Goal: Task Accomplishment & Management: Complete application form

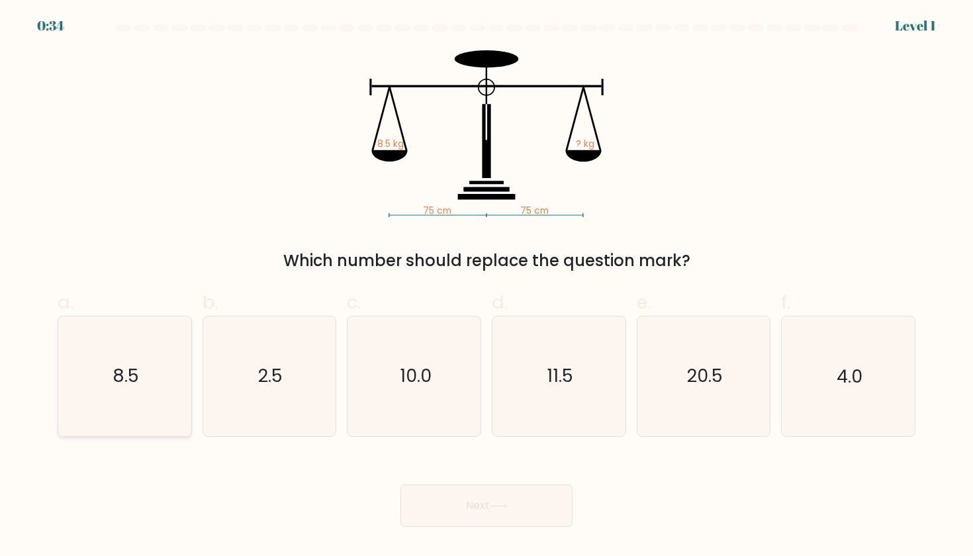
click at [167, 327] on icon "8.5" at bounding box center [124, 375] width 119 height 119
click at [486, 286] on input "a. 8.5" at bounding box center [486, 282] width 1 height 9
radio input "true"
click at [486, 508] on button "Next" at bounding box center [486, 505] width 172 height 42
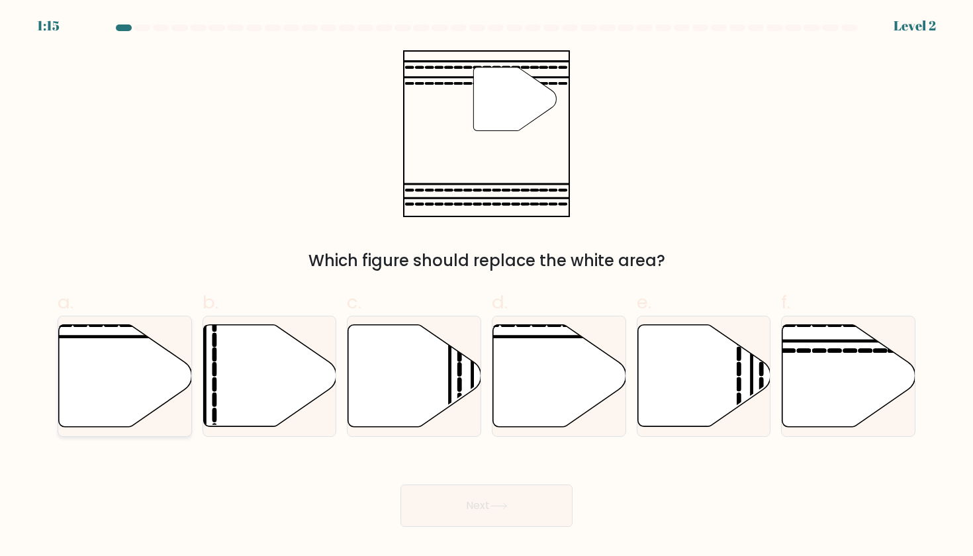
click at [106, 359] on icon at bounding box center [125, 376] width 133 height 102
click at [486, 286] on input "a." at bounding box center [486, 282] width 1 height 9
radio input "true"
click at [836, 355] on icon at bounding box center [848, 376] width 133 height 102
click at [487, 286] on input "f." at bounding box center [486, 282] width 1 height 9
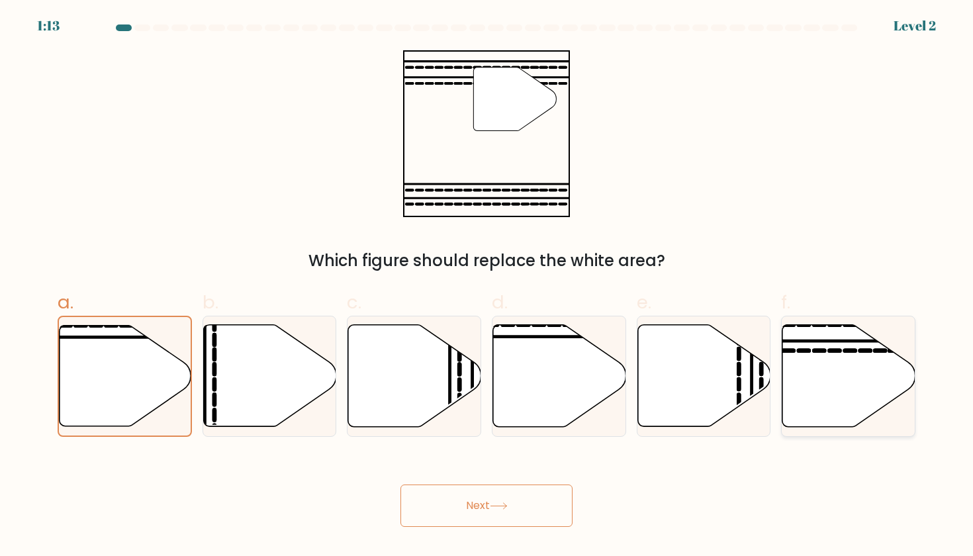
radio input "true"
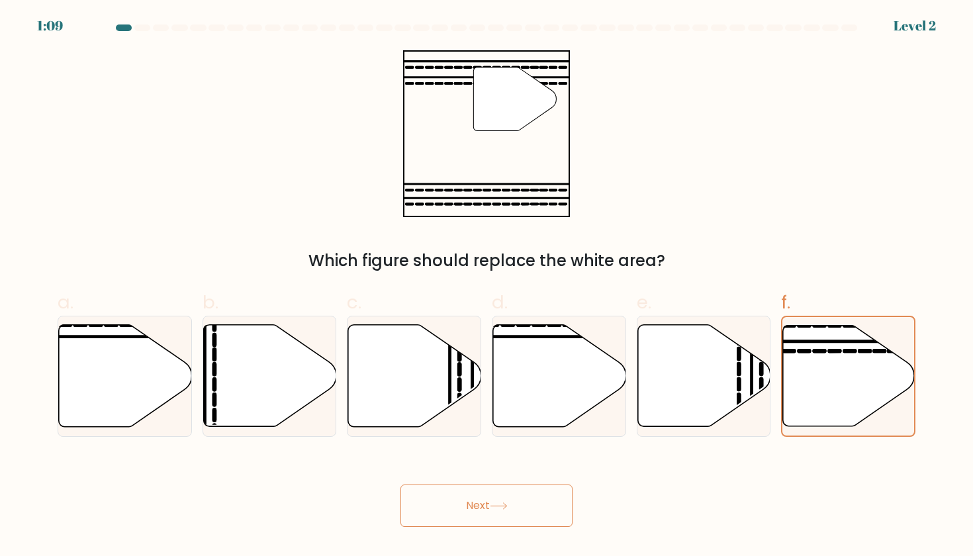
click at [523, 504] on button "Next" at bounding box center [486, 505] width 172 height 42
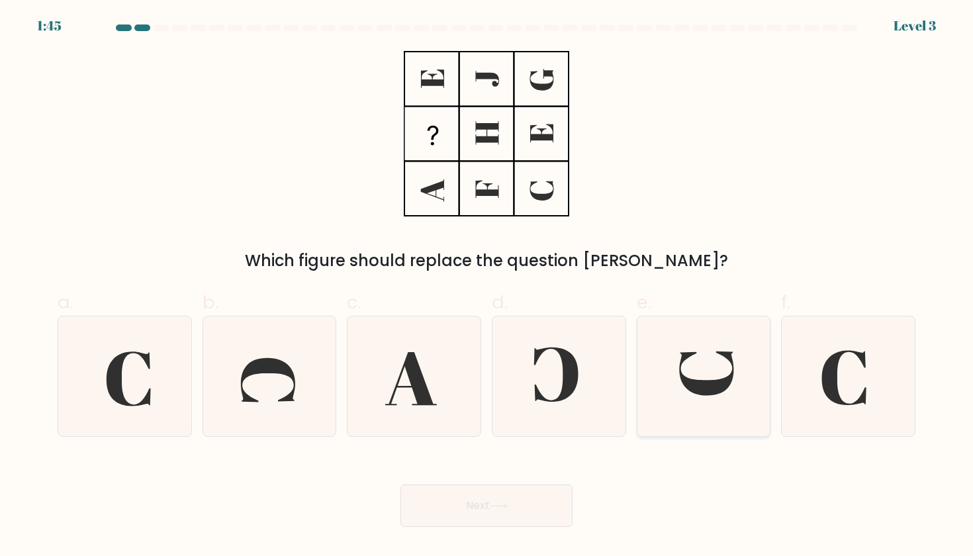
click at [679, 367] on icon at bounding box center [703, 375] width 119 height 119
click at [487, 286] on input "e." at bounding box center [486, 282] width 1 height 9
radio input "true"
click at [466, 511] on button "Next" at bounding box center [486, 505] width 172 height 42
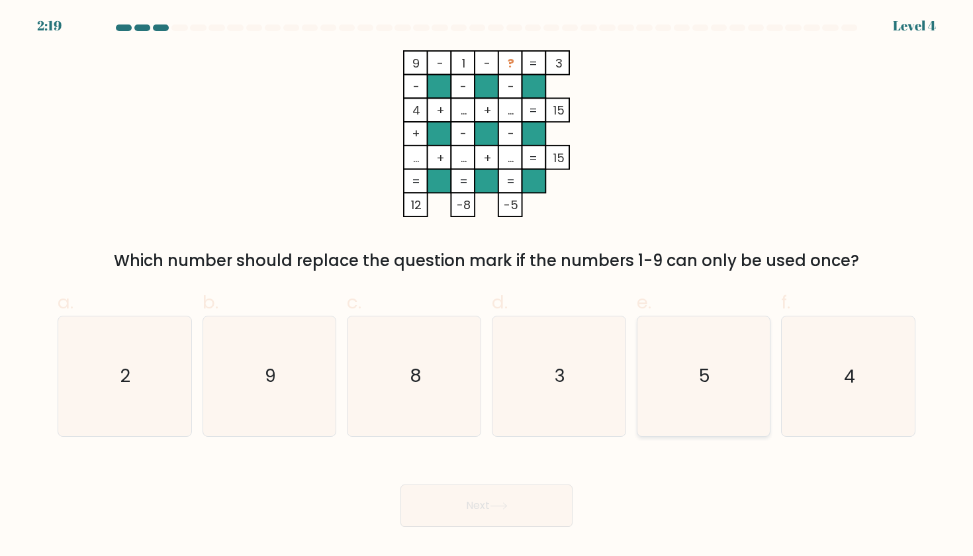
click at [682, 356] on icon "5" at bounding box center [703, 375] width 119 height 119
click at [487, 286] on input "e. 5" at bounding box center [486, 282] width 1 height 9
radio input "true"
click at [480, 509] on button "Next" at bounding box center [486, 505] width 172 height 42
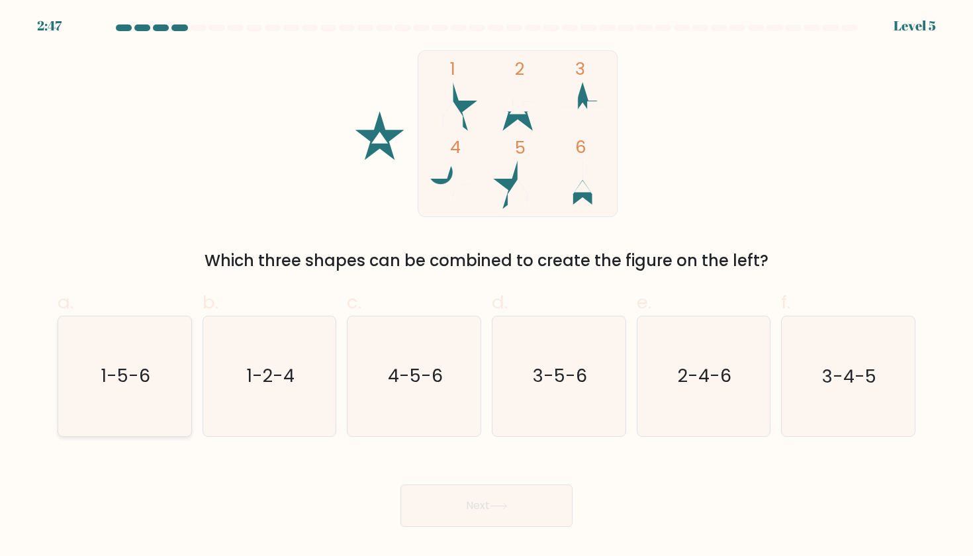
click at [145, 376] on text "1-5-6" at bounding box center [126, 376] width 50 height 24
click at [486, 286] on input "a. 1-5-6" at bounding box center [486, 282] width 1 height 9
radio input "true"
click at [509, 495] on button "Next" at bounding box center [486, 505] width 172 height 42
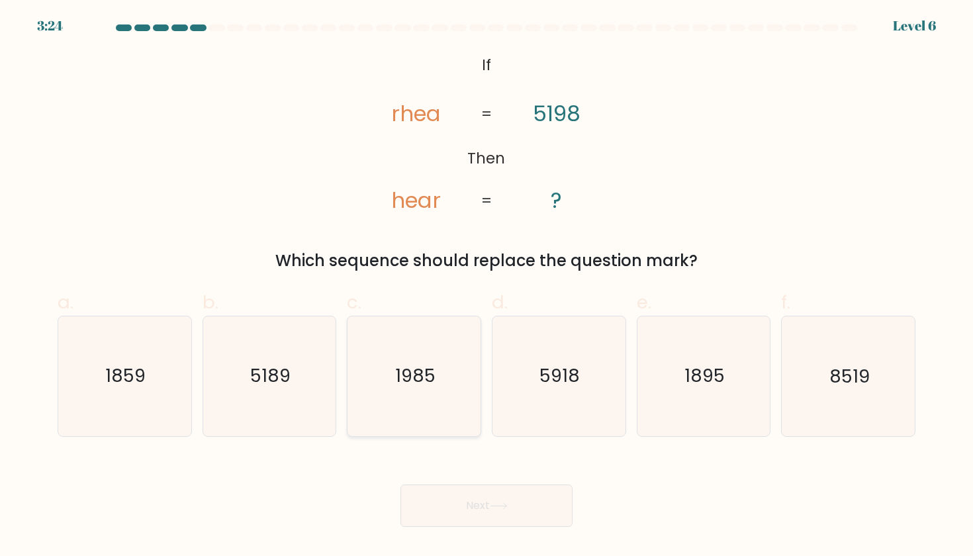
click at [430, 350] on icon "1985" at bounding box center [414, 375] width 119 height 119
click at [486, 286] on input "c. 1985" at bounding box center [486, 282] width 1 height 9
radio input "true"
click at [458, 505] on button "Next" at bounding box center [486, 505] width 172 height 42
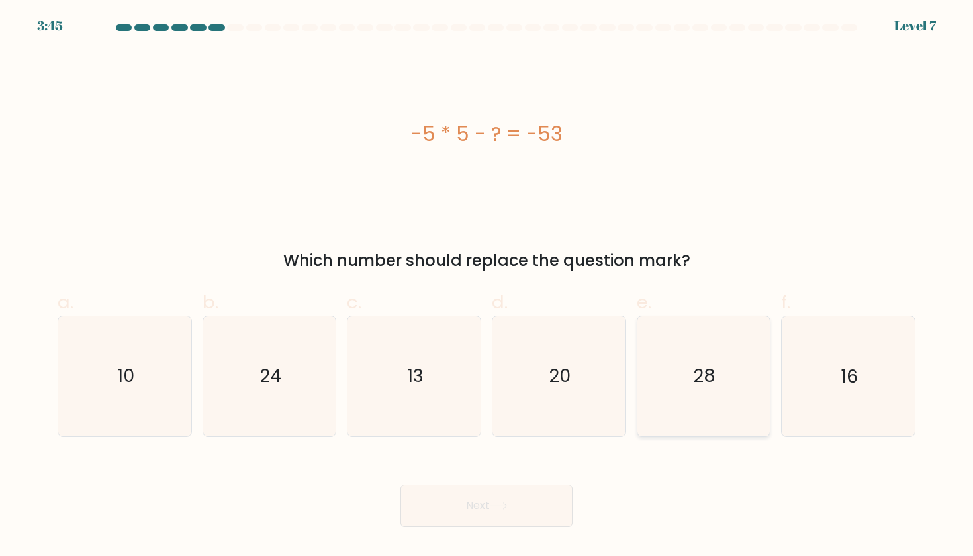
click at [693, 364] on icon "28" at bounding box center [703, 375] width 119 height 119
click at [487, 286] on input "e. 28" at bounding box center [486, 282] width 1 height 9
radio input "true"
click at [520, 507] on button "Next" at bounding box center [486, 505] width 172 height 42
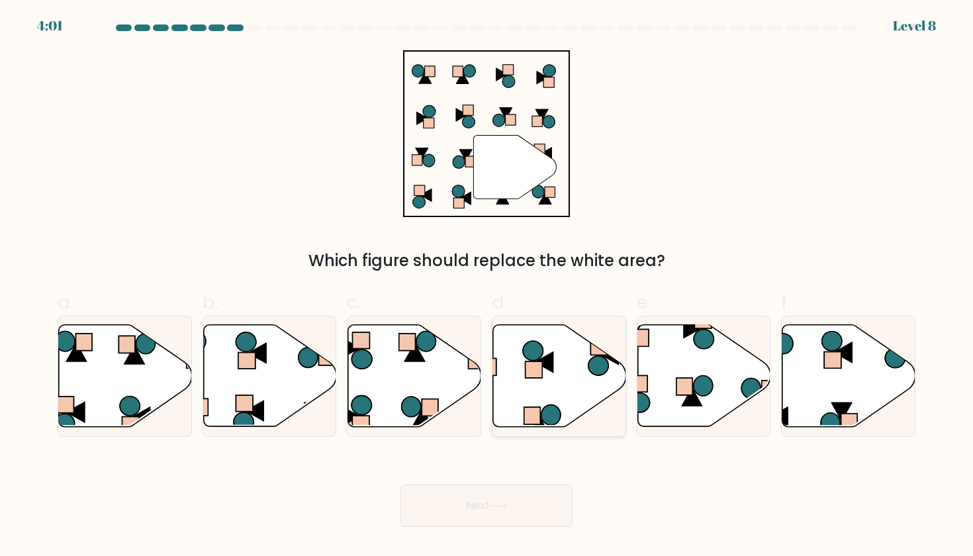
click at [537, 347] on icon at bounding box center [533, 350] width 20 height 19
click at [487, 286] on input "d." at bounding box center [486, 282] width 1 height 9
radio input "true"
click at [500, 503] on icon at bounding box center [499, 505] width 18 height 7
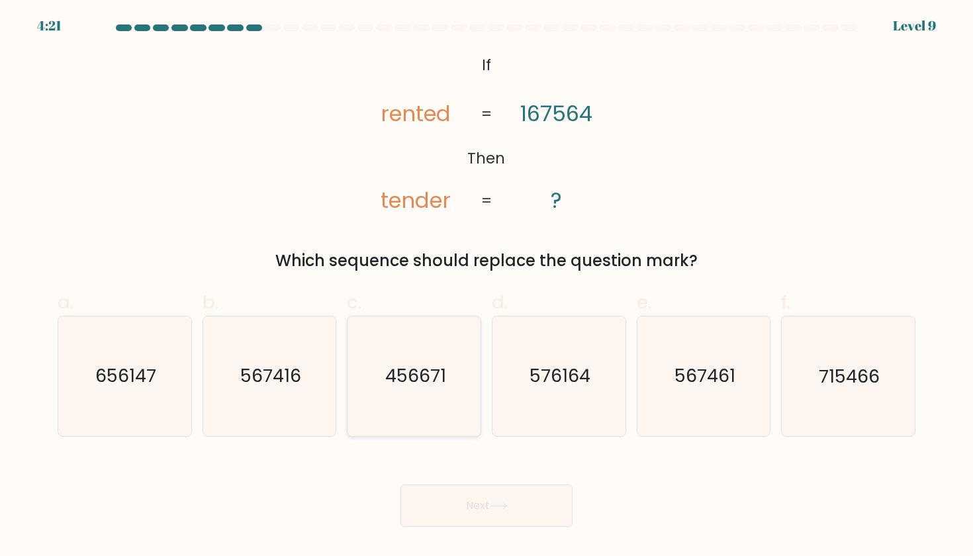
click at [439, 331] on icon "456671" at bounding box center [414, 375] width 119 height 119
click at [486, 286] on input "c. 456671" at bounding box center [486, 282] width 1 height 9
radio input "true"
click at [476, 511] on button "Next" at bounding box center [486, 505] width 172 height 42
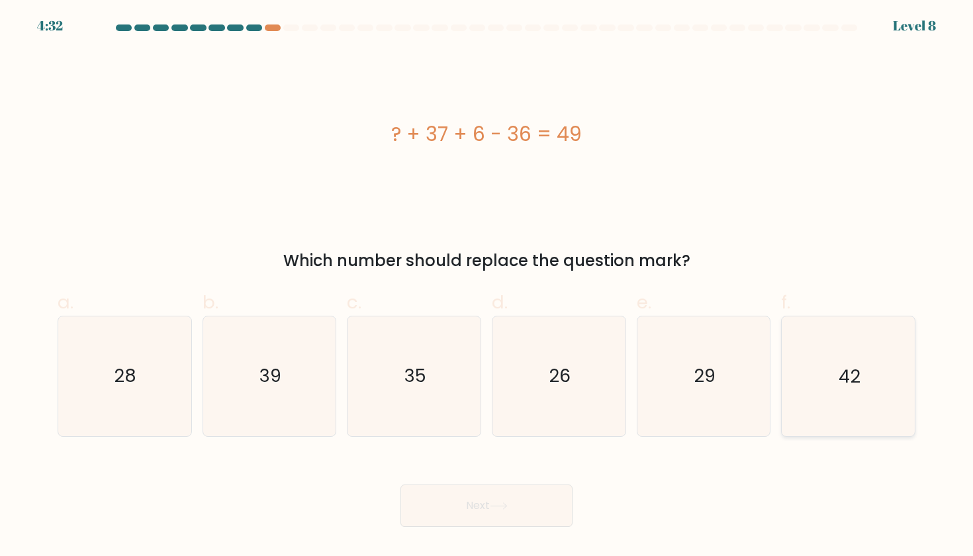
click at [797, 357] on icon "42" at bounding box center [847, 375] width 119 height 119
click at [487, 286] on input "f. 42" at bounding box center [486, 282] width 1 height 9
radio input "true"
click at [525, 504] on button "Next" at bounding box center [486, 505] width 172 height 42
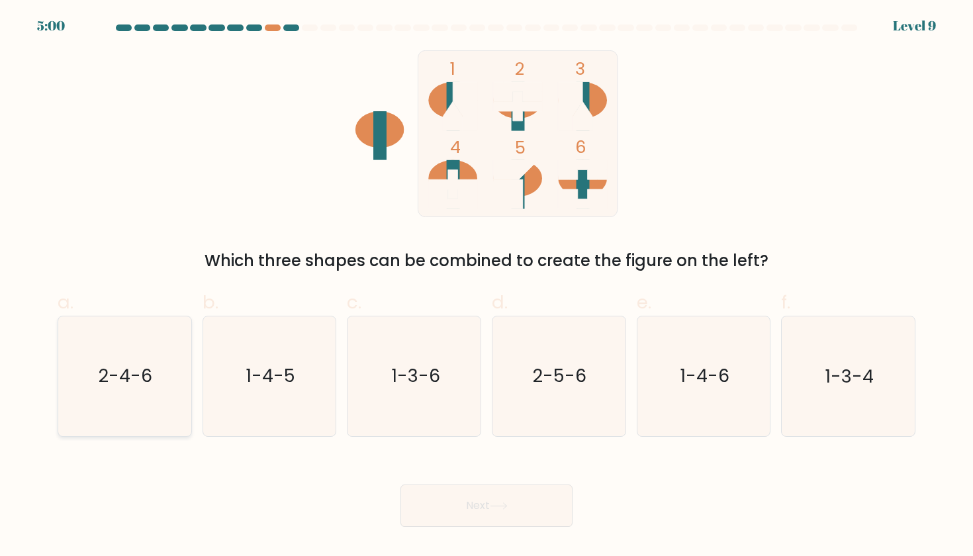
click at [146, 355] on icon "2-4-6" at bounding box center [124, 375] width 119 height 119
click at [486, 286] on input "a. 2-4-6" at bounding box center [486, 282] width 1 height 9
radio input "true"
click at [435, 510] on button "Next" at bounding box center [486, 505] width 172 height 42
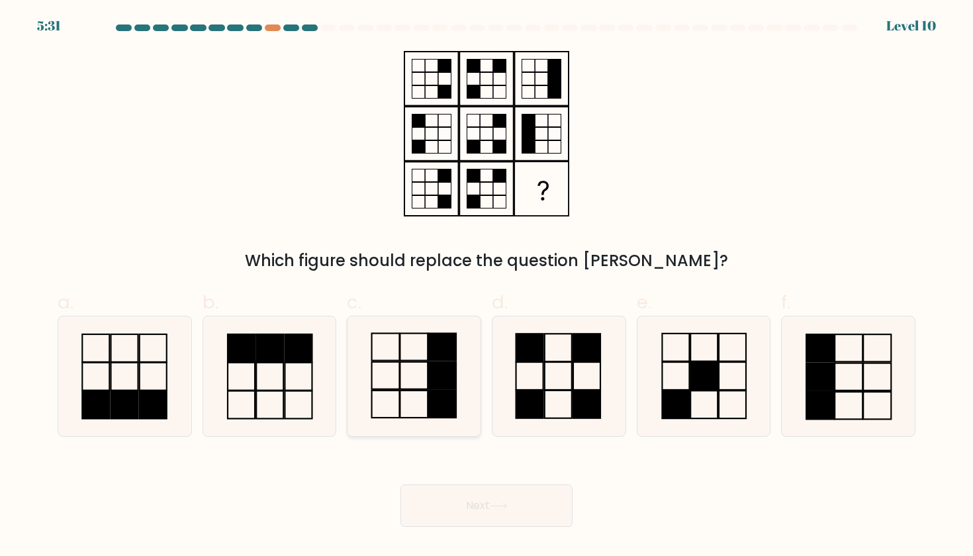
click at [388, 385] on icon at bounding box center [414, 375] width 119 height 119
click at [486, 286] on input "c." at bounding box center [486, 282] width 1 height 9
radio input "true"
click at [445, 513] on button "Next" at bounding box center [486, 505] width 172 height 42
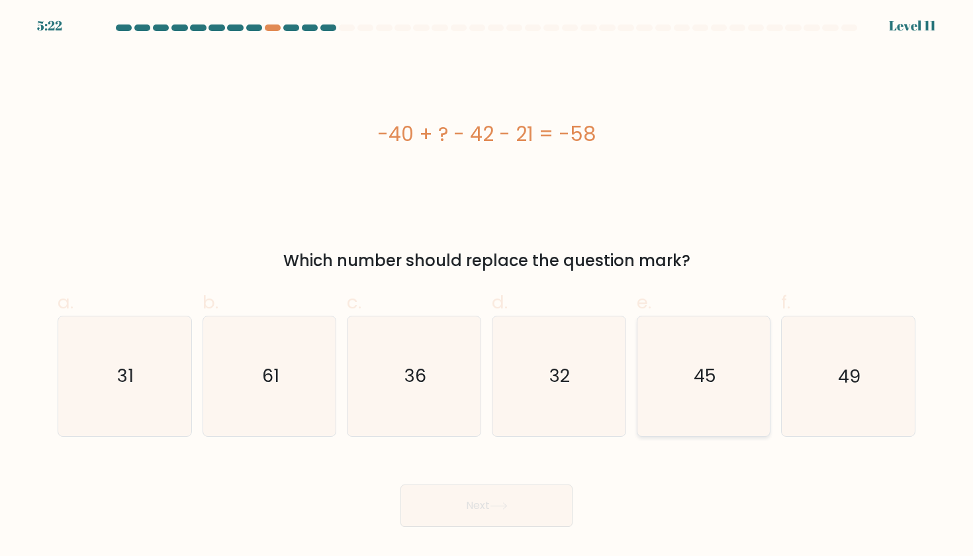
click at [684, 352] on icon "45" at bounding box center [703, 375] width 119 height 119
click at [487, 286] on input "e. 45" at bounding box center [486, 282] width 1 height 9
radio input "true"
click at [523, 501] on button "Next" at bounding box center [486, 505] width 172 height 42
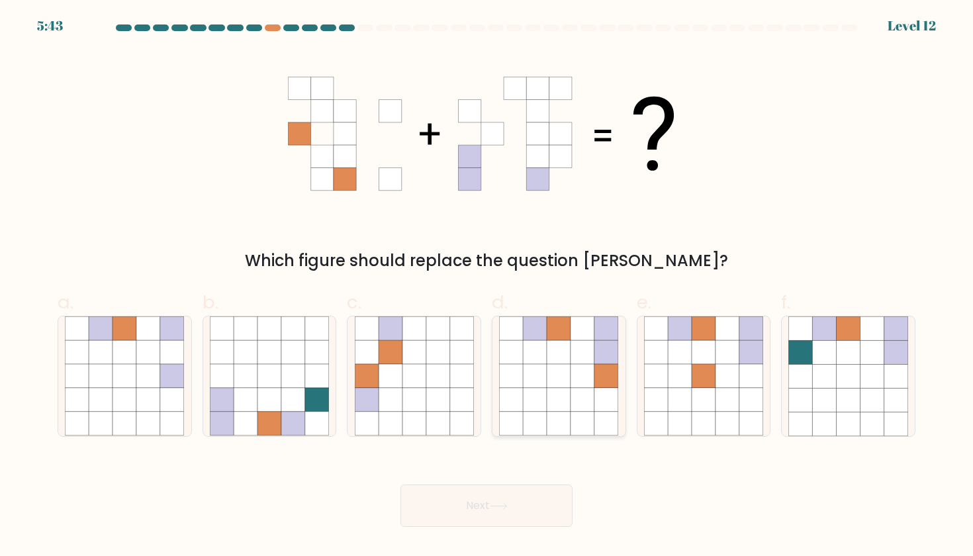
click at [539, 370] on icon at bounding box center [535, 376] width 24 height 24
click at [487, 286] on input "d." at bounding box center [486, 282] width 1 height 9
radio input "true"
click at [476, 509] on button "Next" at bounding box center [486, 505] width 172 height 42
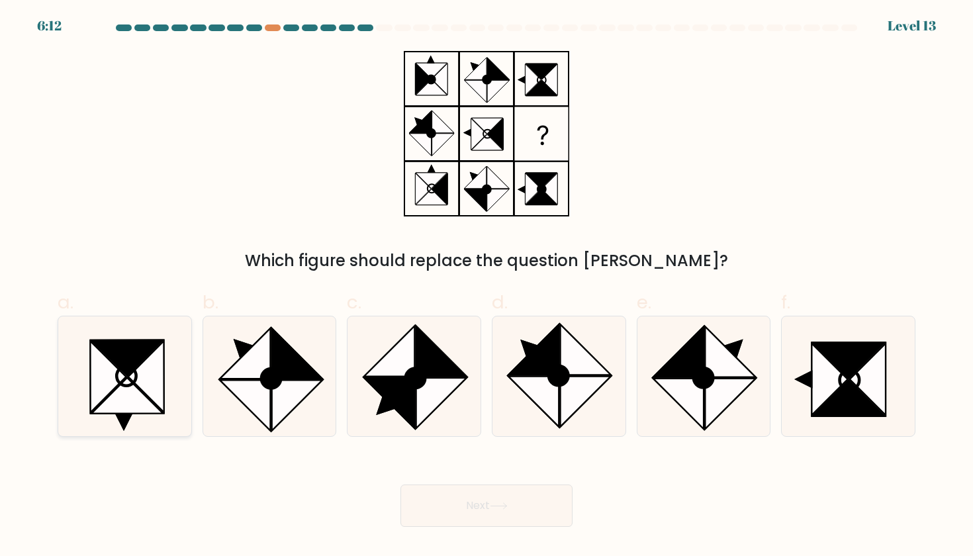
click at [131, 388] on icon at bounding box center [127, 396] width 71 height 36
click at [486, 286] on input "a." at bounding box center [486, 282] width 1 height 9
radio input "true"
click at [409, 393] on icon at bounding box center [389, 403] width 50 height 50
click at [486, 286] on input "c." at bounding box center [486, 282] width 1 height 9
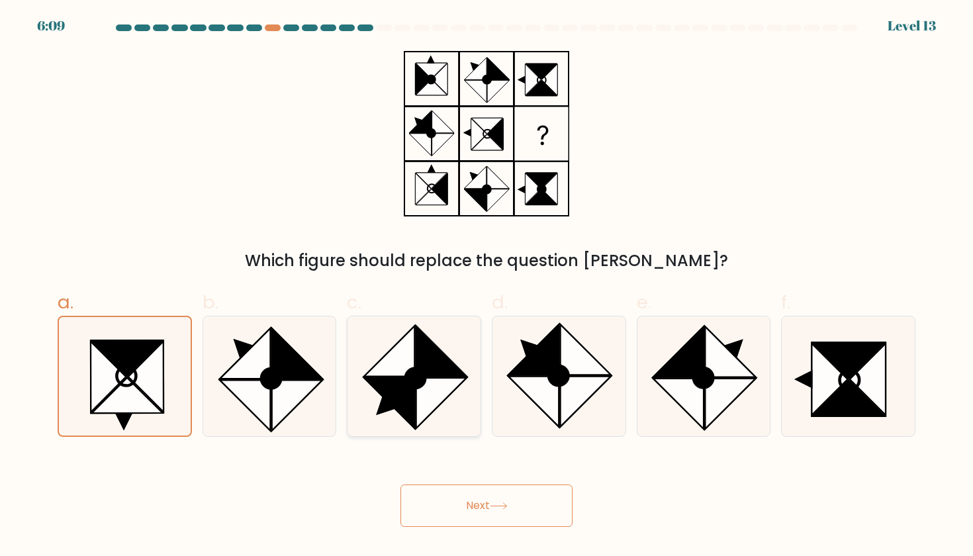
radio input "true"
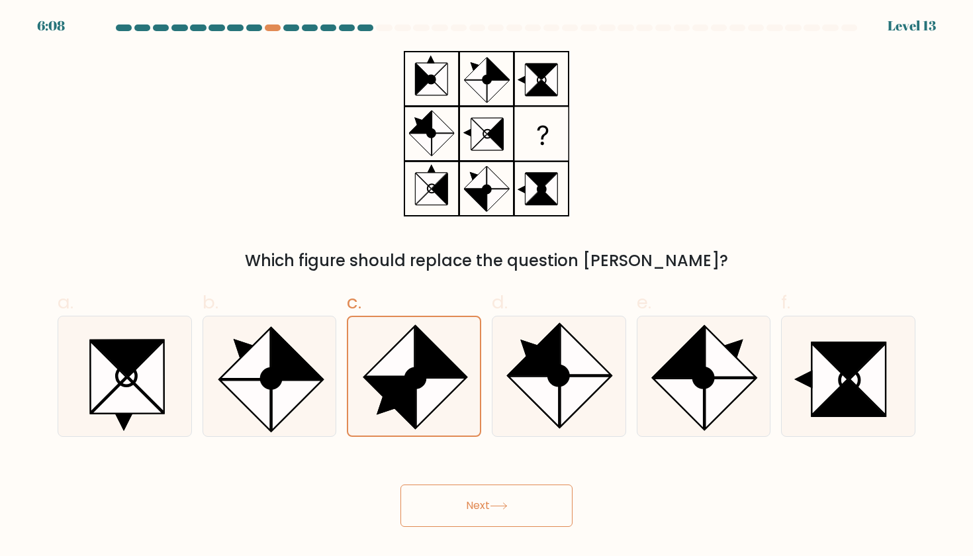
click at [504, 502] on icon at bounding box center [499, 505] width 18 height 7
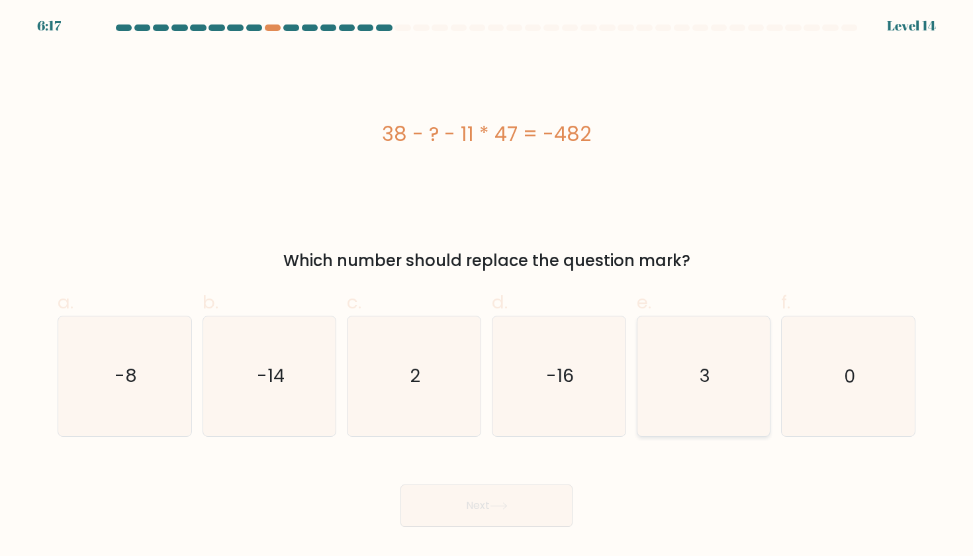
click at [748, 386] on icon "3" at bounding box center [703, 375] width 119 height 119
click at [487, 286] on input "e. 3" at bounding box center [486, 282] width 1 height 9
radio input "true"
click at [492, 521] on button "Next" at bounding box center [486, 505] width 172 height 42
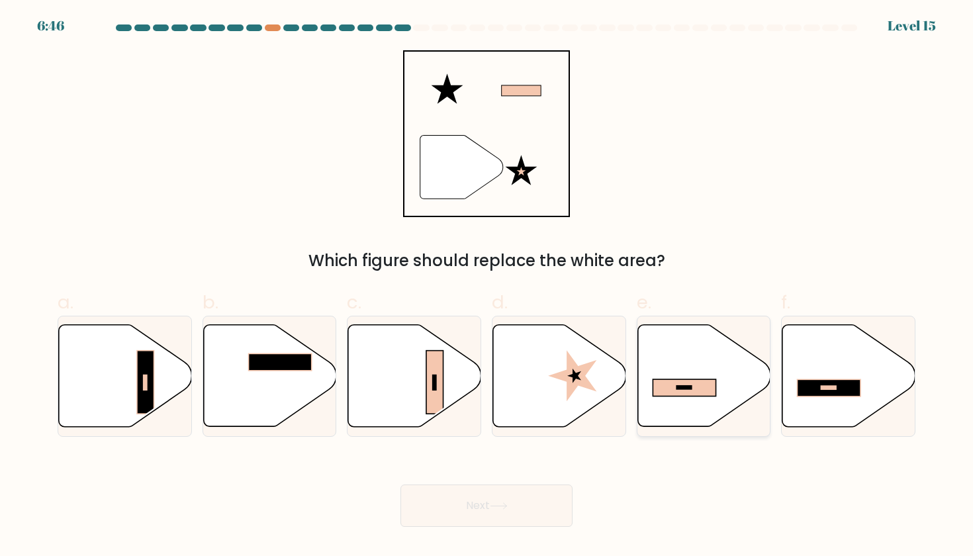
click at [676, 388] on rect at bounding box center [683, 387] width 15 height 3
click at [487, 286] on input "e." at bounding box center [486, 282] width 1 height 9
radio input "true"
click at [484, 504] on button "Next" at bounding box center [486, 505] width 172 height 42
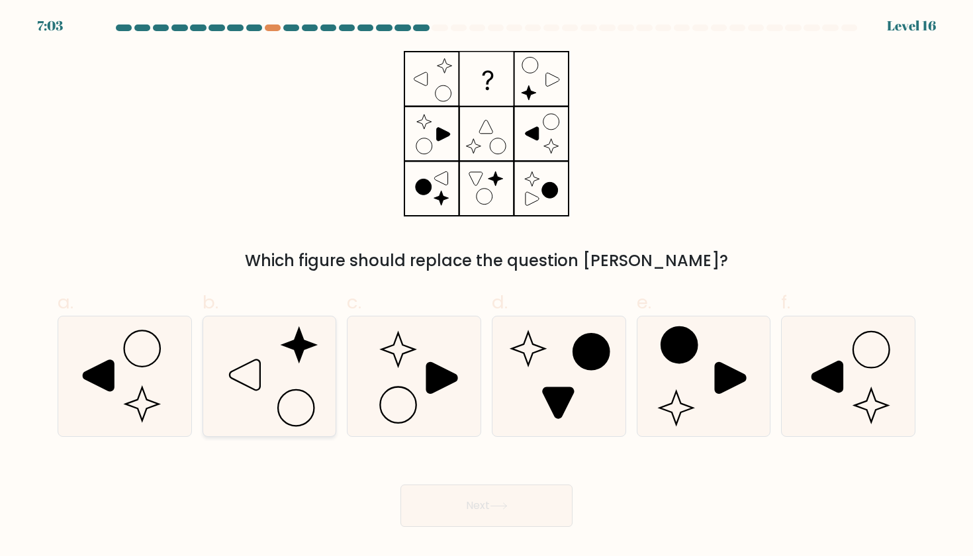
click at [292, 365] on icon at bounding box center [269, 375] width 119 height 119
click at [486, 286] on input "b." at bounding box center [486, 282] width 1 height 9
radio input "true"
click at [566, 410] on icon at bounding box center [558, 375] width 119 height 119
click at [487, 286] on input "d." at bounding box center [486, 282] width 1 height 9
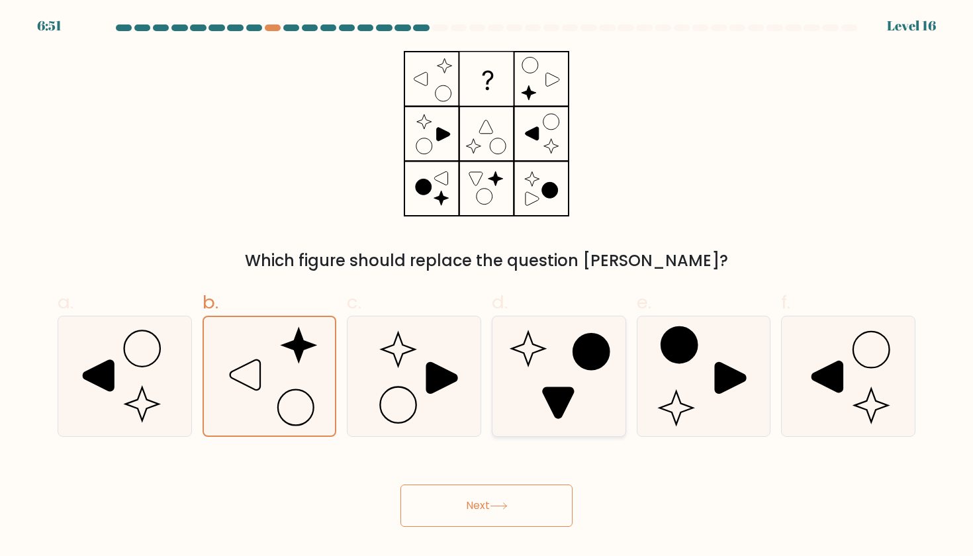
radio input "true"
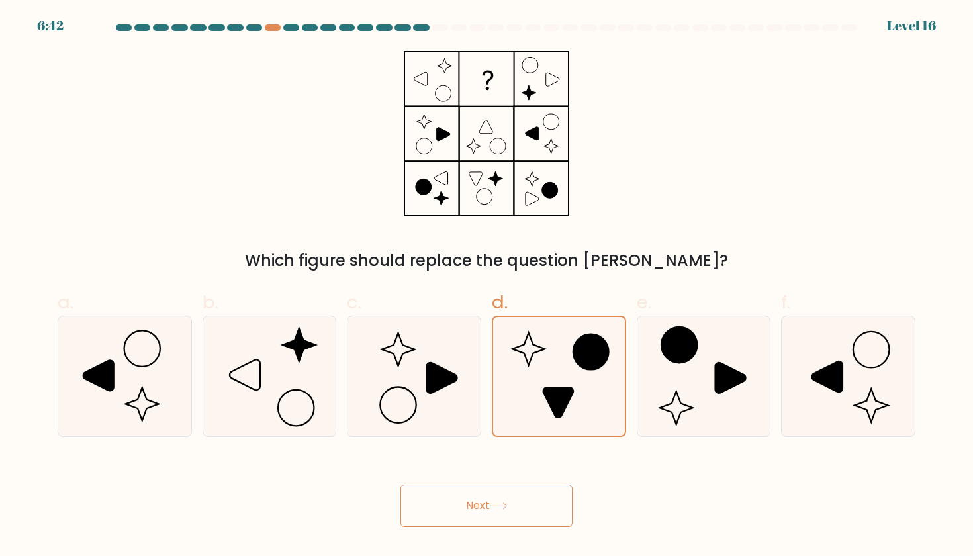
click at [523, 502] on button "Next" at bounding box center [486, 505] width 172 height 42
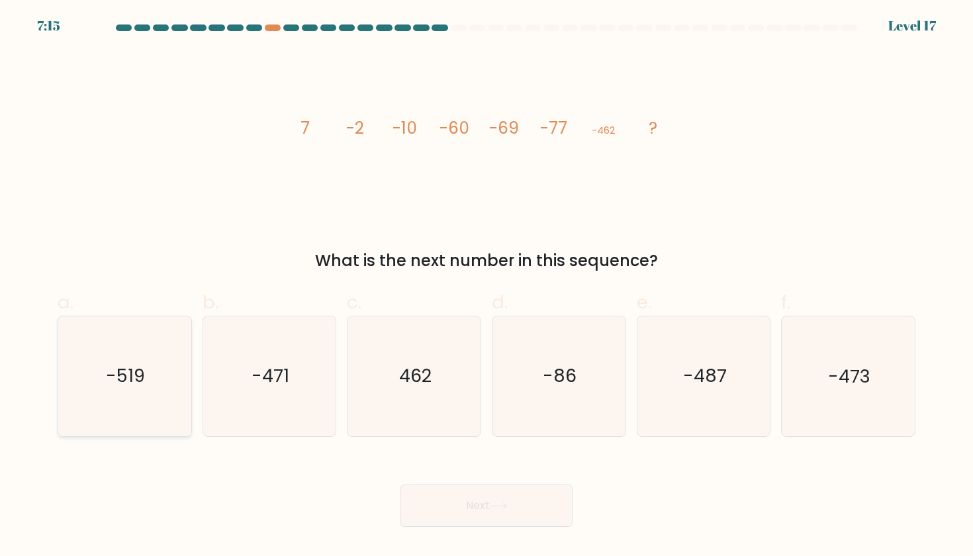
click at [142, 366] on text "-519" at bounding box center [126, 376] width 39 height 24
click at [486, 286] on input "a. -519" at bounding box center [486, 282] width 1 height 9
radio input "true"
click at [527, 513] on button "Next" at bounding box center [486, 505] width 172 height 42
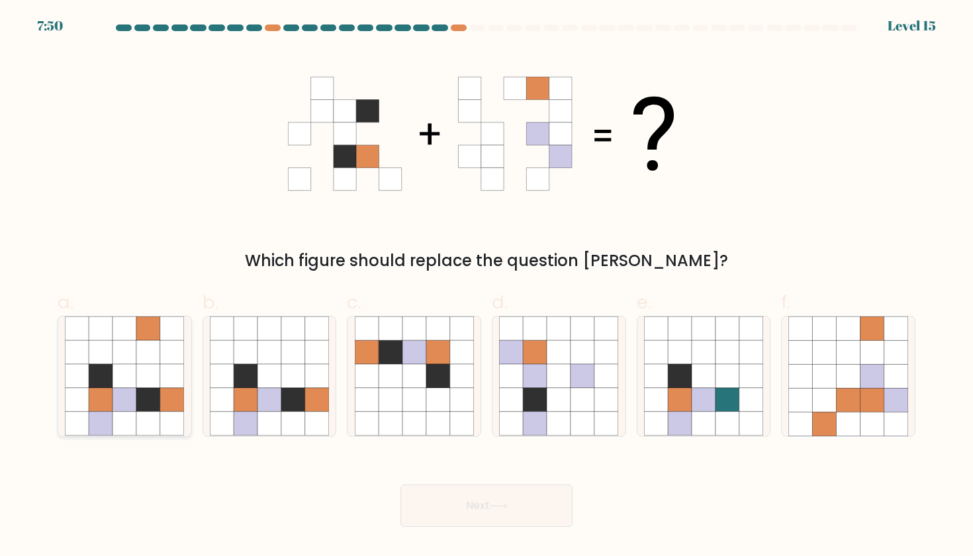
click at [149, 385] on icon at bounding box center [148, 376] width 24 height 24
click at [486, 286] on input "a." at bounding box center [486, 282] width 1 height 9
radio input "true"
click at [543, 400] on icon at bounding box center [535, 400] width 24 height 24
click at [487, 286] on input "d." at bounding box center [486, 282] width 1 height 9
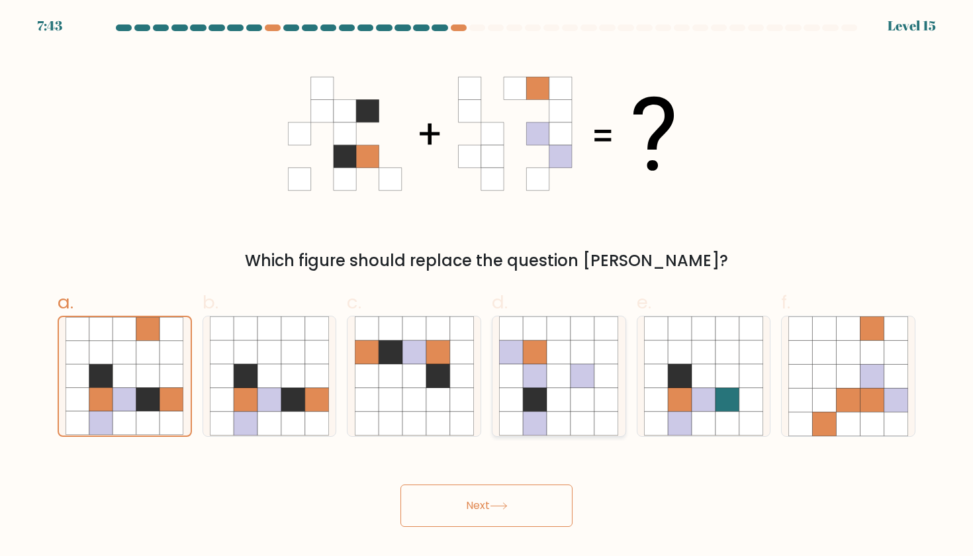
radio input "true"
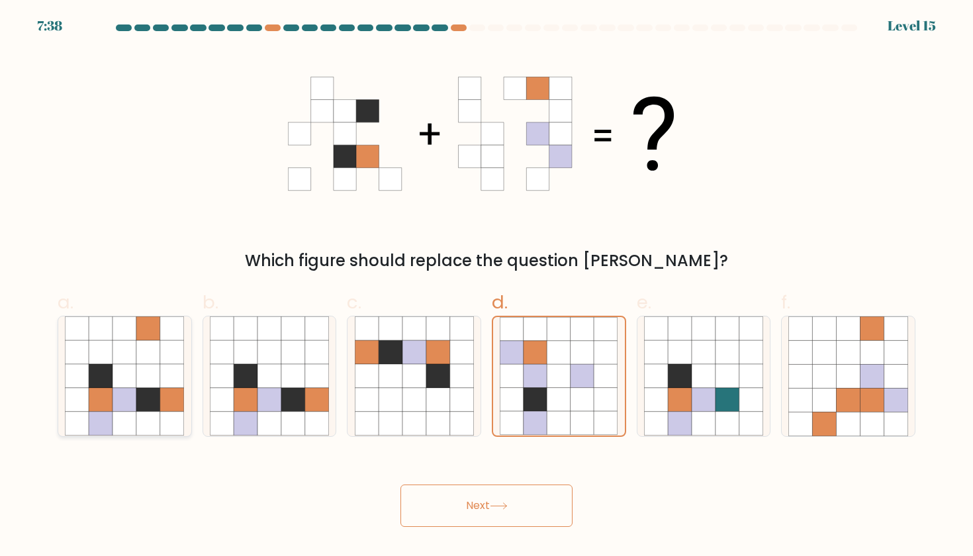
click at [167, 374] on icon at bounding box center [172, 376] width 24 height 24
click at [486, 286] on input "a." at bounding box center [486, 282] width 1 height 9
radio input "true"
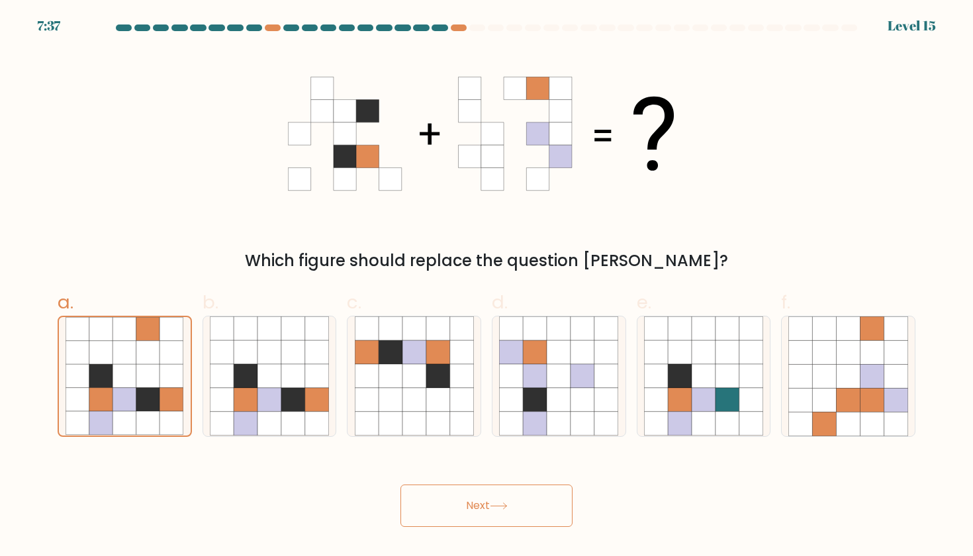
click at [521, 508] on button "Next" at bounding box center [486, 505] width 172 height 42
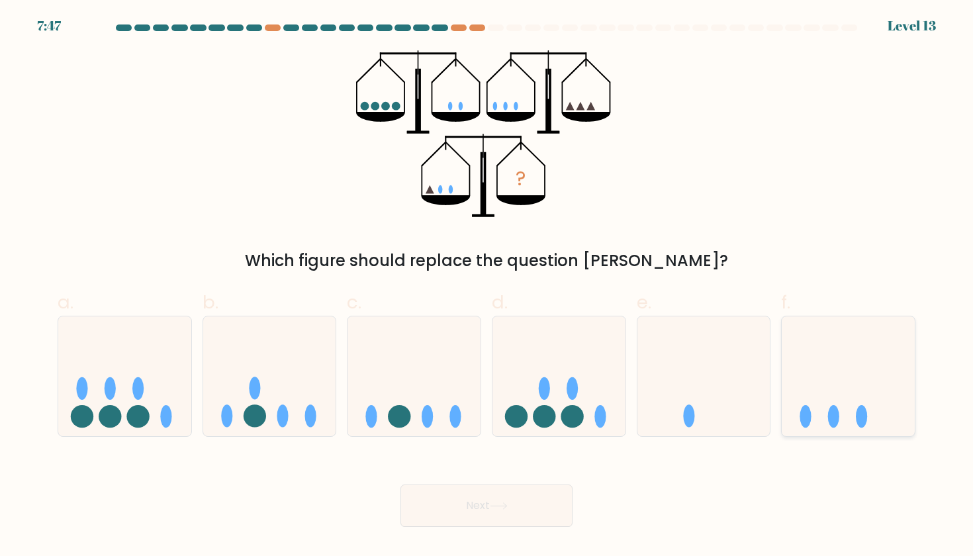
click at [846, 394] on icon at bounding box center [847, 376] width 133 height 110
click at [487, 286] on input "f." at bounding box center [486, 282] width 1 height 9
radio input "true"
click at [516, 509] on button "Next" at bounding box center [486, 505] width 172 height 42
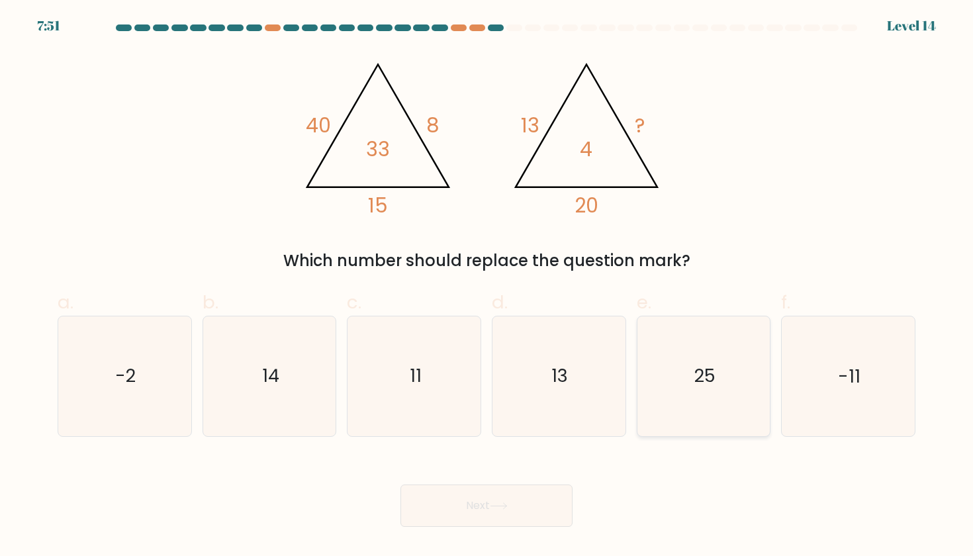
click at [673, 363] on icon "25" at bounding box center [703, 375] width 119 height 119
click at [487, 286] on input "e. 25" at bounding box center [486, 282] width 1 height 9
radio input "true"
click at [507, 510] on button "Next" at bounding box center [486, 505] width 172 height 42
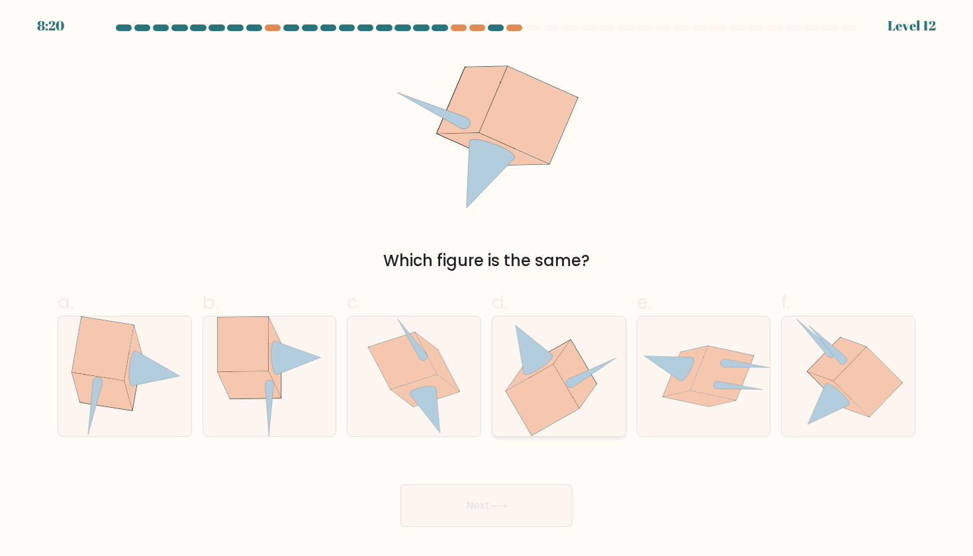
click at [582, 351] on icon at bounding box center [558, 375] width 119 height 119
click at [487, 286] on input "d." at bounding box center [486, 282] width 1 height 9
radio input "true"
click at [513, 441] on form at bounding box center [486, 275] width 973 height 502
click at [517, 520] on button "Next" at bounding box center [486, 505] width 172 height 42
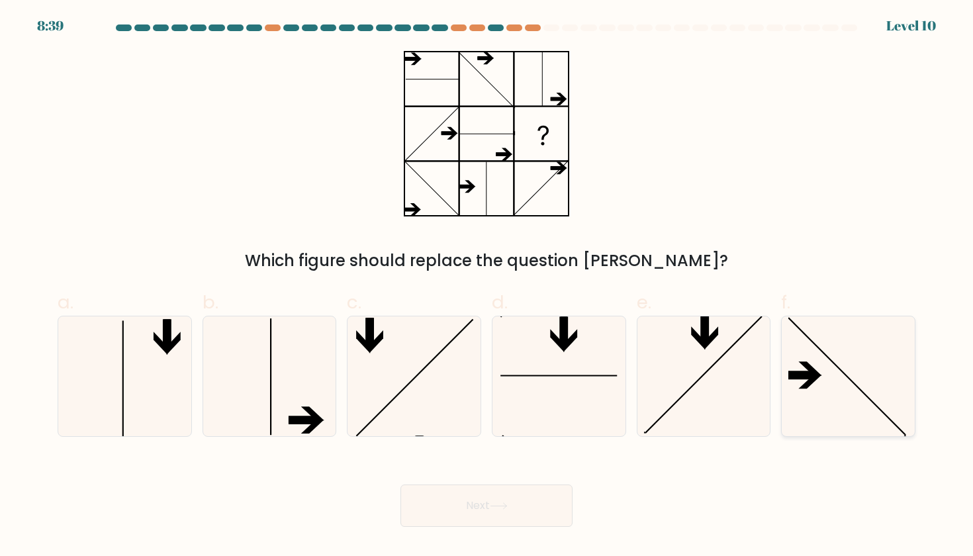
click at [828, 369] on icon at bounding box center [847, 375] width 119 height 119
click at [487, 286] on input "f." at bounding box center [486, 282] width 1 height 9
radio input "true"
click at [502, 509] on button "Next" at bounding box center [486, 505] width 172 height 42
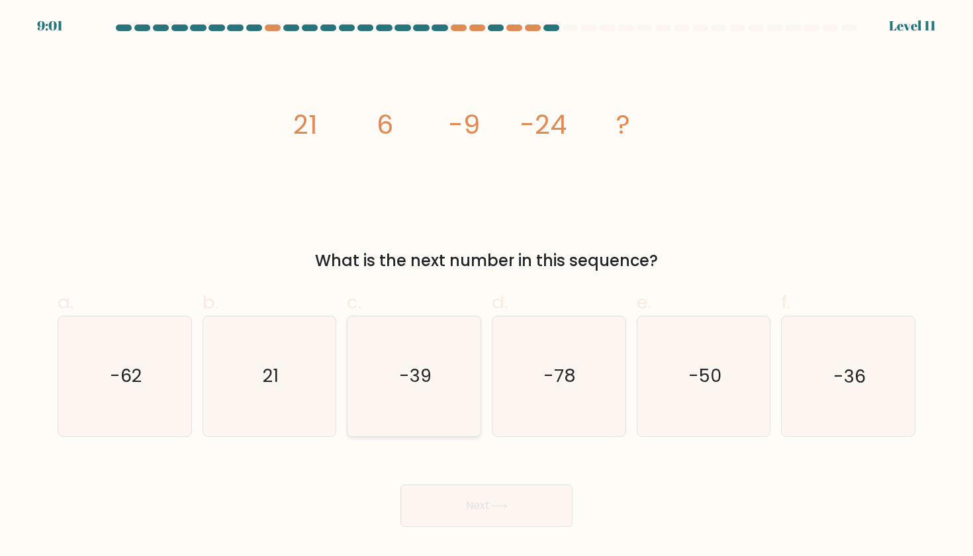
click at [425, 384] on text "-39" at bounding box center [415, 376] width 32 height 24
click at [486, 286] on input "c. -39" at bounding box center [486, 282] width 1 height 9
radio input "true"
click at [464, 517] on button "Next" at bounding box center [486, 505] width 172 height 42
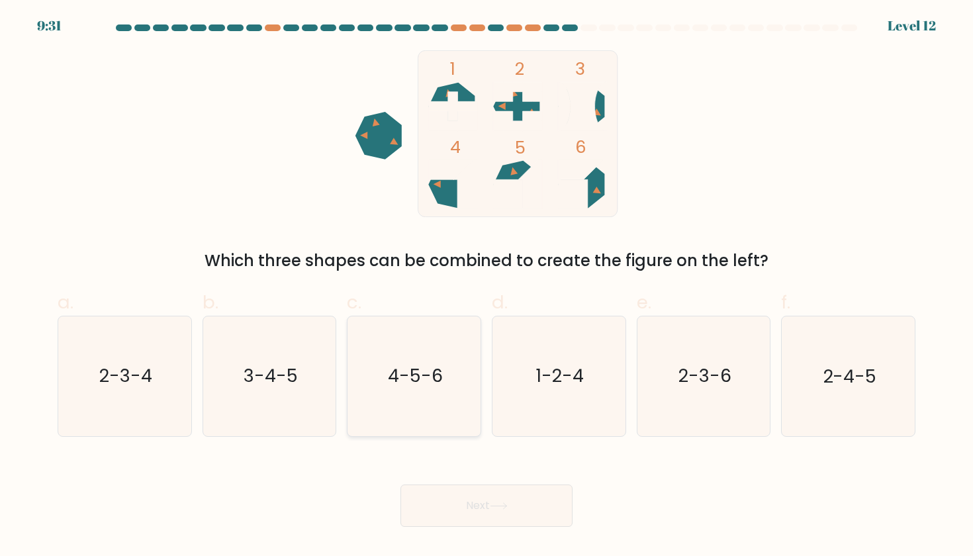
click at [446, 350] on icon "4-5-6" at bounding box center [414, 375] width 119 height 119
click at [486, 286] on input "c. 4-5-6" at bounding box center [486, 282] width 1 height 9
radio input "true"
click at [495, 524] on button "Next" at bounding box center [486, 505] width 172 height 42
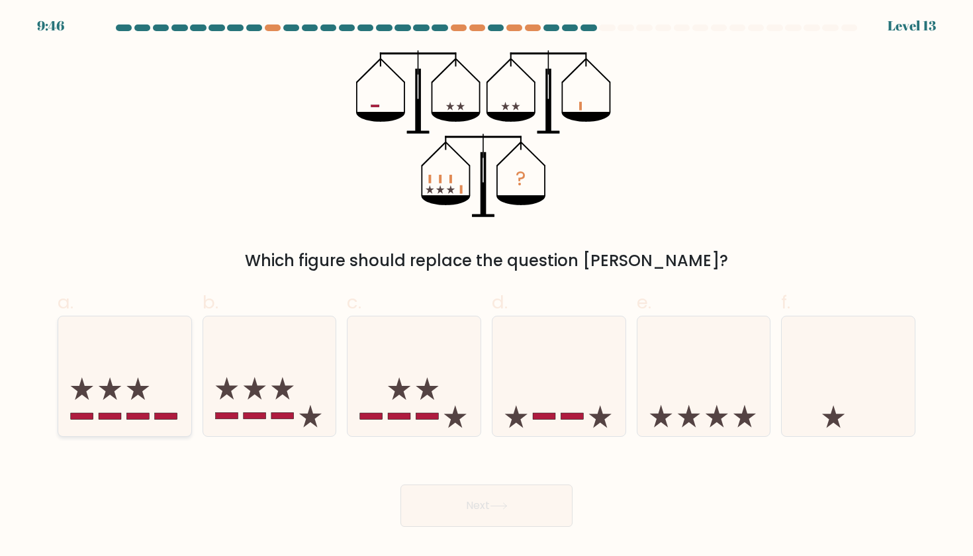
click at [169, 375] on icon at bounding box center [124, 376] width 133 height 110
click at [486, 286] on input "a." at bounding box center [486, 282] width 1 height 9
radio input "true"
click at [529, 509] on button "Next" at bounding box center [486, 505] width 172 height 42
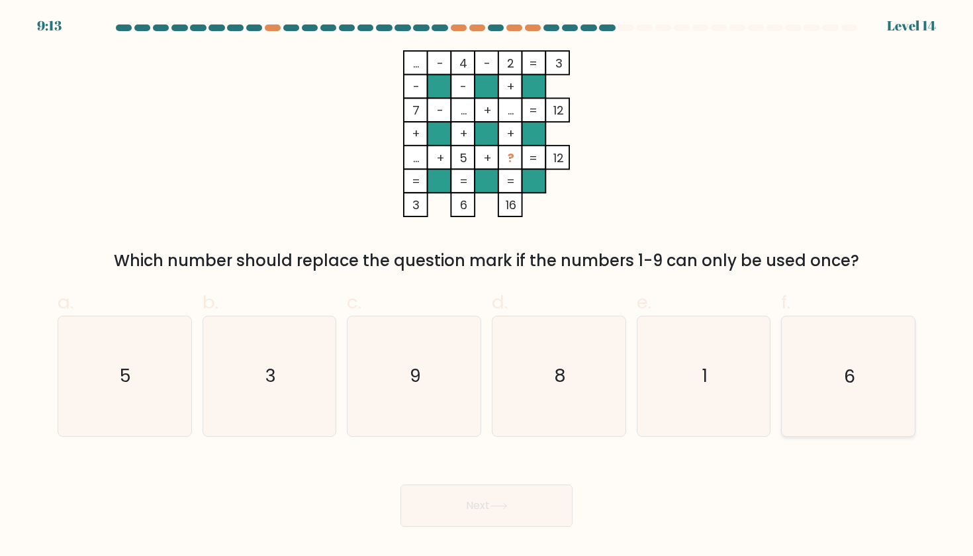
click at [830, 384] on icon "6" at bounding box center [847, 375] width 119 height 119
click at [487, 286] on input "f. 6" at bounding box center [486, 282] width 1 height 9
radio input "true"
click at [479, 513] on button "Next" at bounding box center [486, 505] width 172 height 42
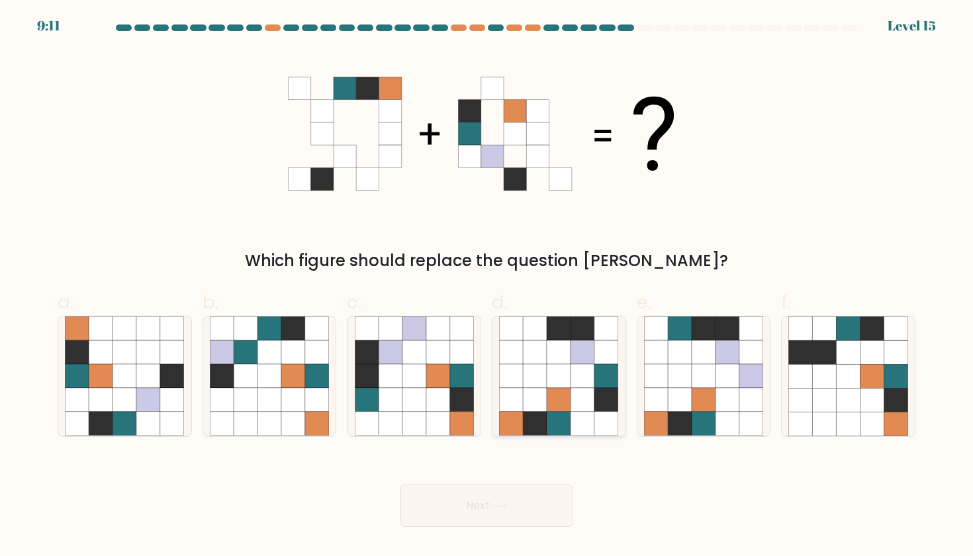
click at [592, 390] on icon at bounding box center [582, 400] width 24 height 24
click at [487, 286] on input "d." at bounding box center [486, 282] width 1 height 9
radio input "true"
click at [520, 511] on button "Next" at bounding box center [486, 505] width 172 height 42
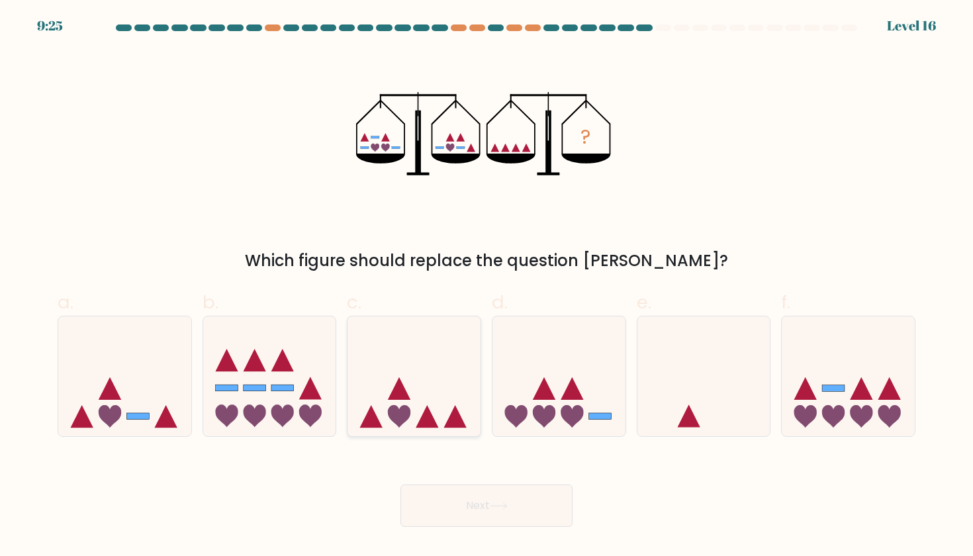
click at [429, 363] on icon at bounding box center [413, 376] width 133 height 110
click at [486, 286] on input "c." at bounding box center [486, 282] width 1 height 9
radio input "true"
click at [537, 498] on button "Next" at bounding box center [486, 505] width 172 height 42
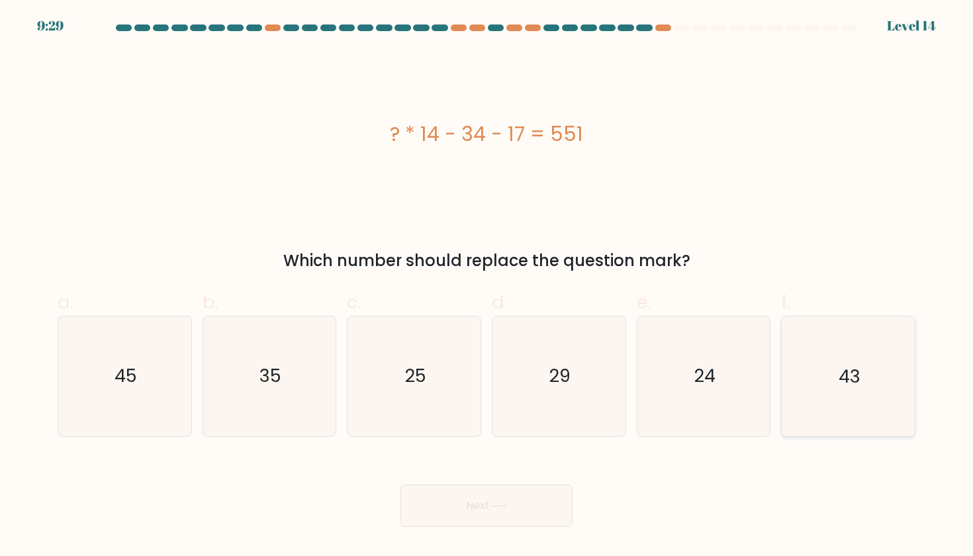
click at [818, 362] on icon "43" at bounding box center [847, 375] width 119 height 119
click at [487, 286] on input "f. 43" at bounding box center [486, 282] width 1 height 9
radio input "true"
click at [517, 507] on button "Next" at bounding box center [486, 505] width 172 height 42
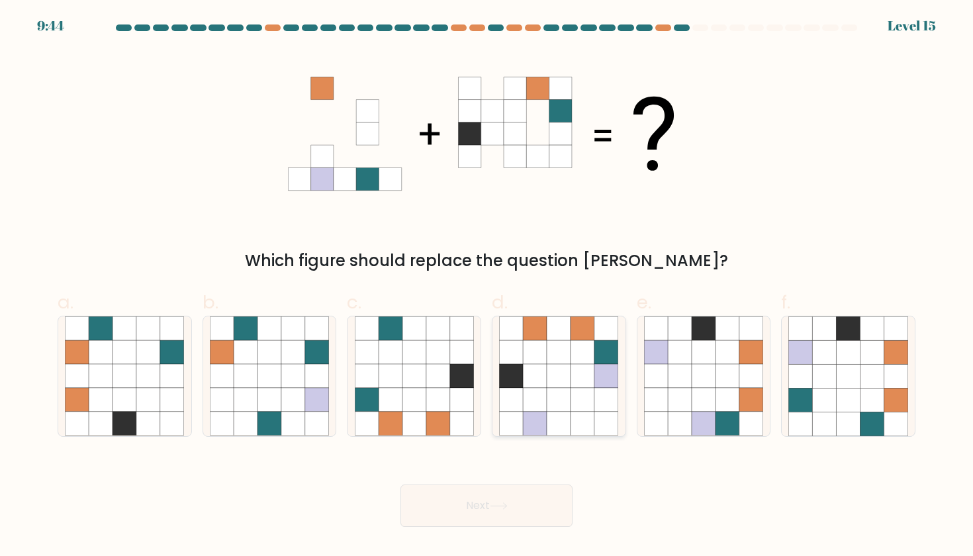
click at [574, 402] on icon at bounding box center [582, 400] width 24 height 24
click at [487, 286] on input "d." at bounding box center [486, 282] width 1 height 9
radio input "true"
click at [854, 375] on icon at bounding box center [848, 376] width 24 height 24
click at [487, 286] on input "f." at bounding box center [486, 282] width 1 height 9
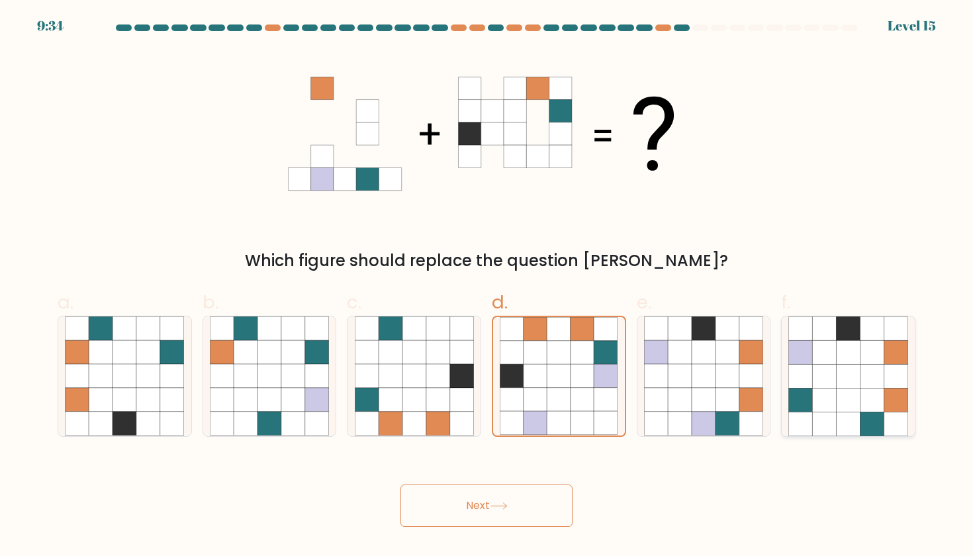
radio input "true"
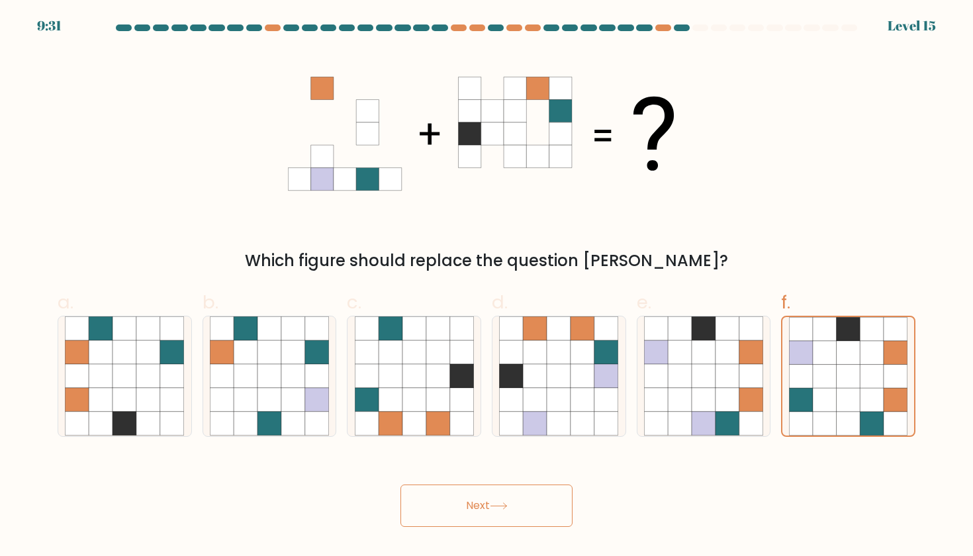
click at [507, 506] on icon at bounding box center [499, 505] width 18 height 7
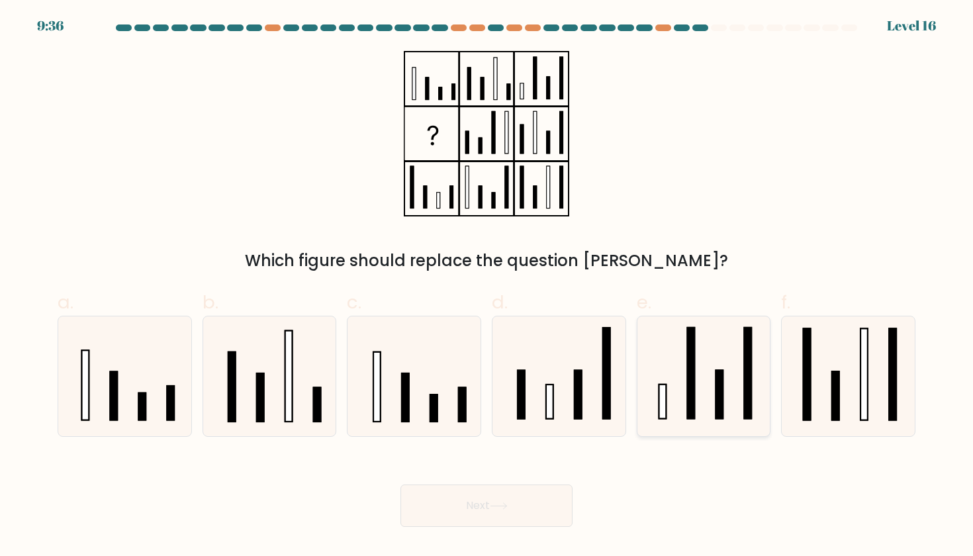
click at [714, 380] on icon at bounding box center [703, 375] width 119 height 119
click at [487, 286] on input "e." at bounding box center [486, 282] width 1 height 9
radio input "true"
click at [556, 497] on button "Next" at bounding box center [486, 505] width 172 height 42
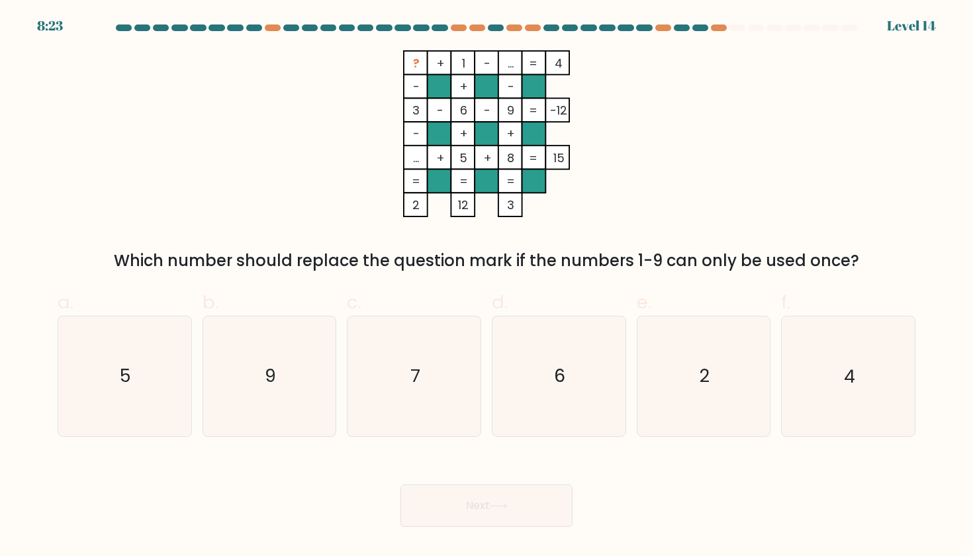
click at [511, 69] on tspan "..." at bounding box center [510, 63] width 6 height 17
click at [507, 60] on tspan "..." at bounding box center [510, 63] width 6 height 17
click at [507, 61] on tspan "..." at bounding box center [510, 63] width 6 height 17
click at [510, 110] on tspan "9" at bounding box center [510, 110] width 7 height 17
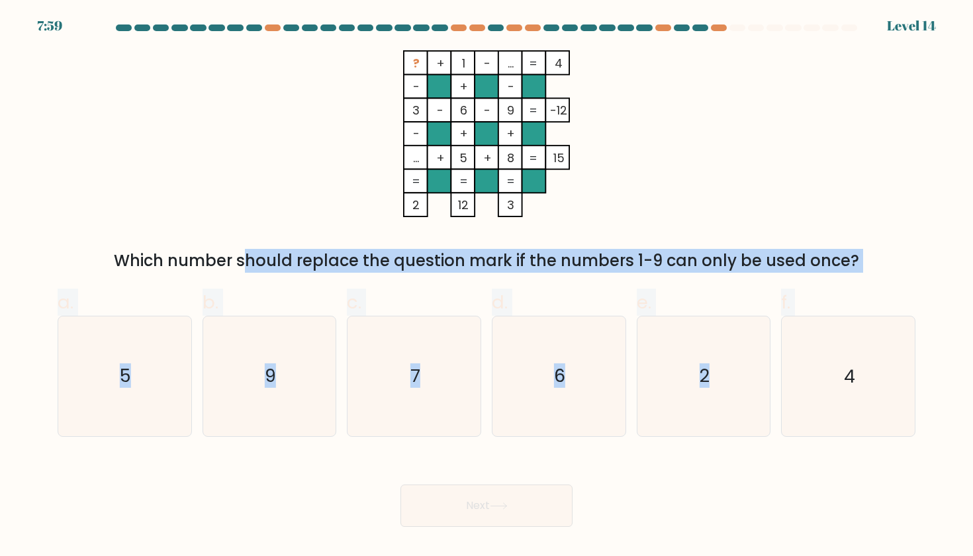
drag, startPoint x: 842, startPoint y: 357, endPoint x: 644, endPoint y: 231, distance: 235.0
click at [644, 231] on form at bounding box center [486, 275] width 973 height 502
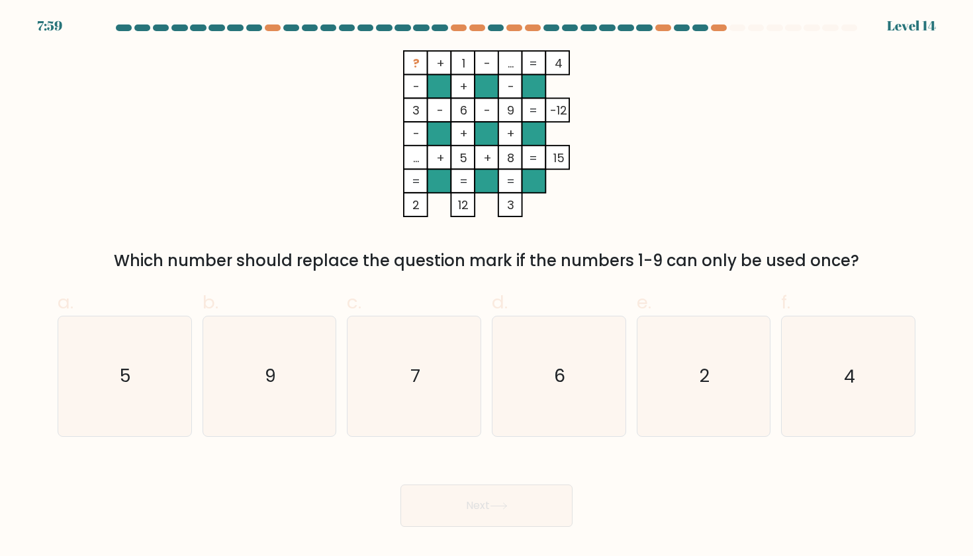
click at [702, 161] on div "? + 1 - ... 4 - + - 3 - 6 - 9 -12 - + + ... + 5 + 8 = 15 = = = = 2 12 3 = Which…" at bounding box center [486, 161] width 873 height 222
click at [450, 348] on icon "7" at bounding box center [414, 375] width 119 height 119
click at [486, 286] on input "c. 7" at bounding box center [486, 282] width 1 height 9
radio input "true"
click at [474, 511] on button "Next" at bounding box center [486, 505] width 172 height 42
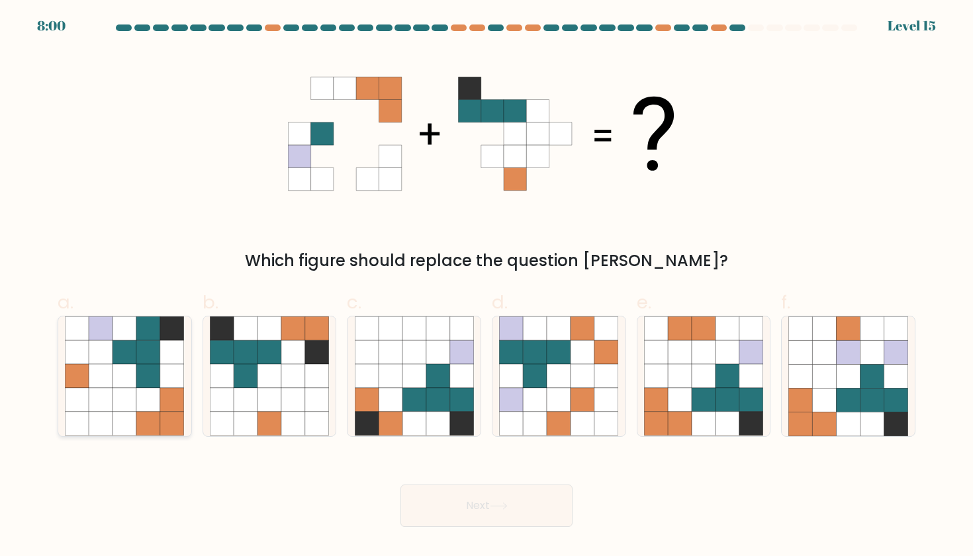
click at [157, 382] on icon at bounding box center [148, 376] width 24 height 24
click at [486, 286] on input "a." at bounding box center [486, 282] width 1 height 9
radio input "true"
click at [449, 502] on button "Next" at bounding box center [486, 505] width 172 height 42
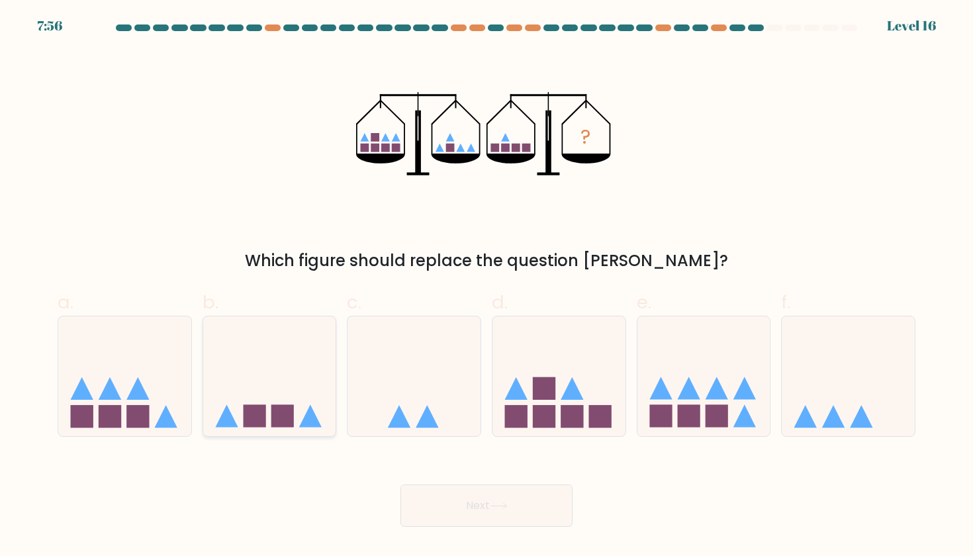
click at [236, 410] on icon at bounding box center [269, 376] width 133 height 110
click at [486, 286] on input "b." at bounding box center [486, 282] width 1 height 9
radio input "true"
click at [131, 347] on icon at bounding box center [124, 376] width 133 height 110
click at [486, 286] on input "a." at bounding box center [486, 282] width 1 height 9
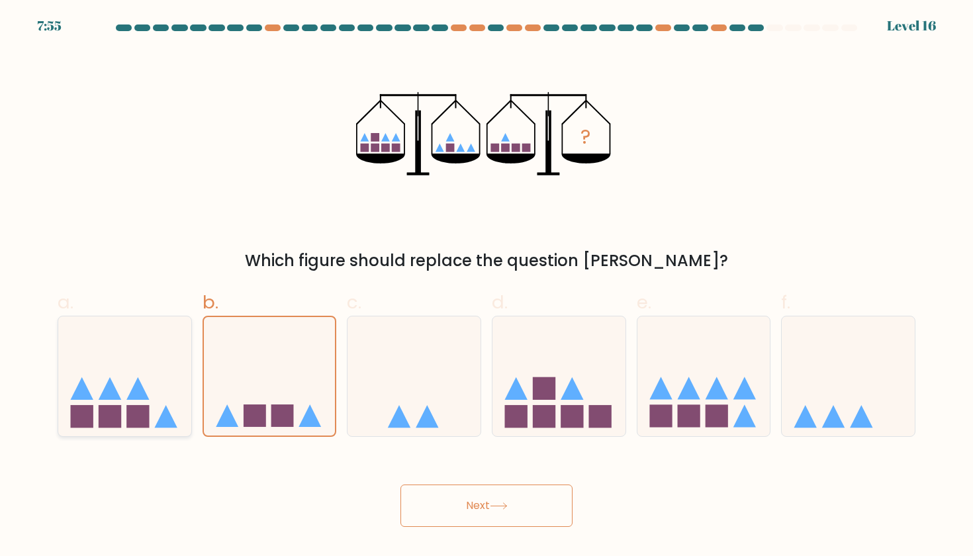
radio input "true"
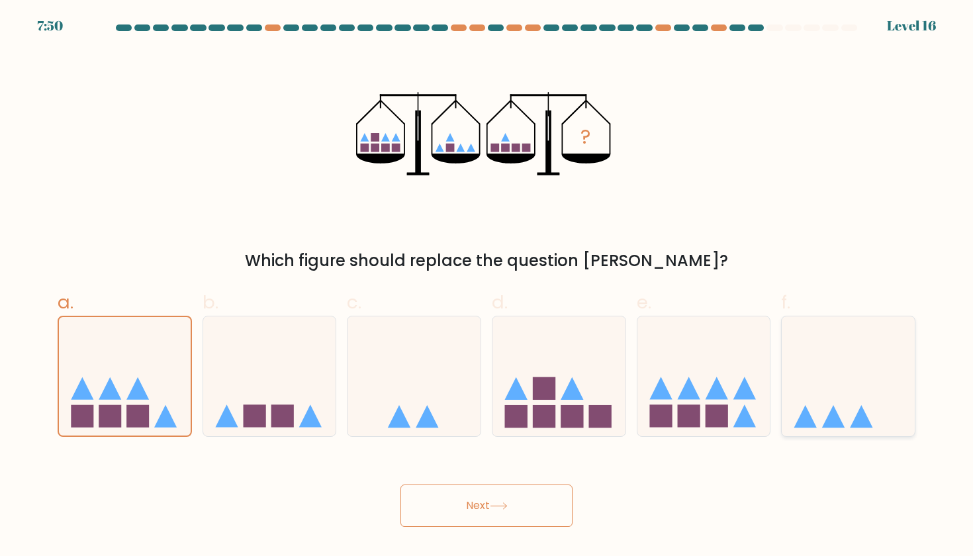
click at [838, 369] on icon at bounding box center [847, 376] width 133 height 110
click at [487, 286] on input "f." at bounding box center [486, 282] width 1 height 9
radio input "true"
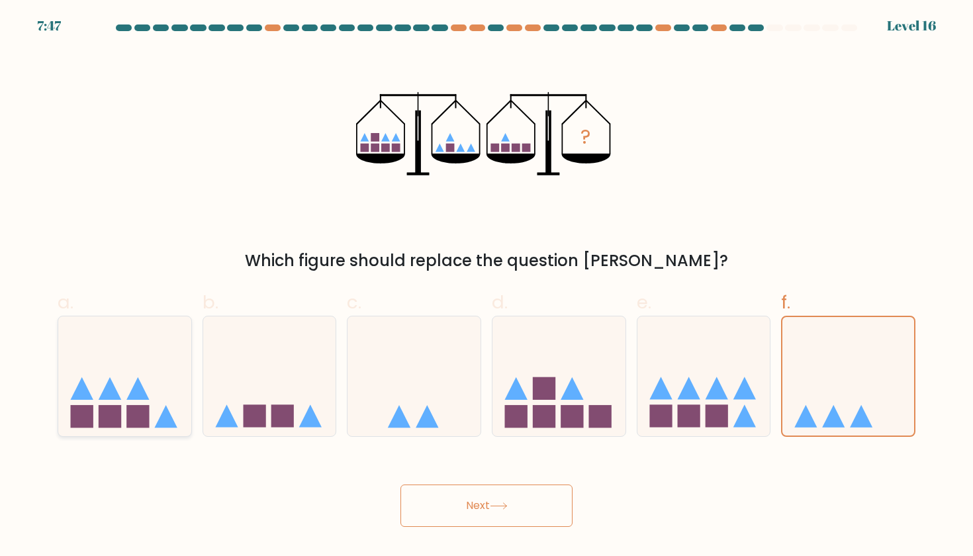
click at [127, 400] on icon at bounding box center [124, 376] width 133 height 110
click at [486, 286] on input "a." at bounding box center [486, 282] width 1 height 9
radio input "true"
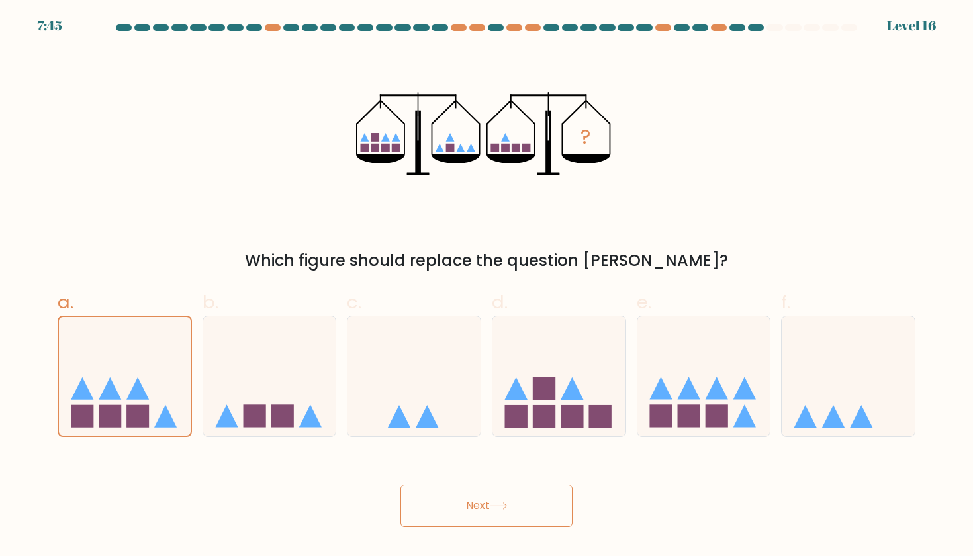
click at [476, 506] on button "Next" at bounding box center [486, 505] width 172 height 42
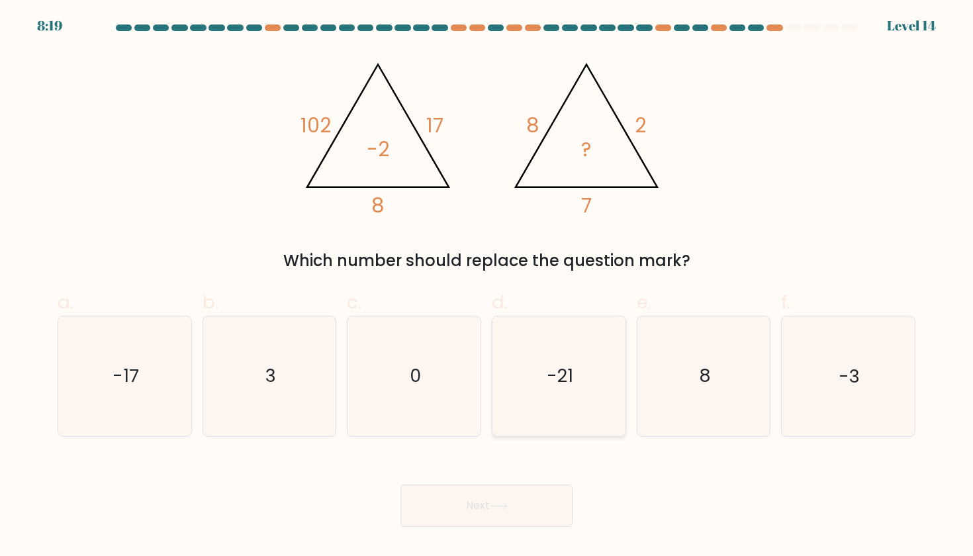
click at [589, 355] on icon "-21" at bounding box center [558, 375] width 119 height 119
click at [487, 286] on input "d. -21" at bounding box center [486, 282] width 1 height 9
radio input "true"
click at [757, 384] on icon "8" at bounding box center [703, 375] width 119 height 119
click at [487, 286] on input "e. 8" at bounding box center [486, 282] width 1 height 9
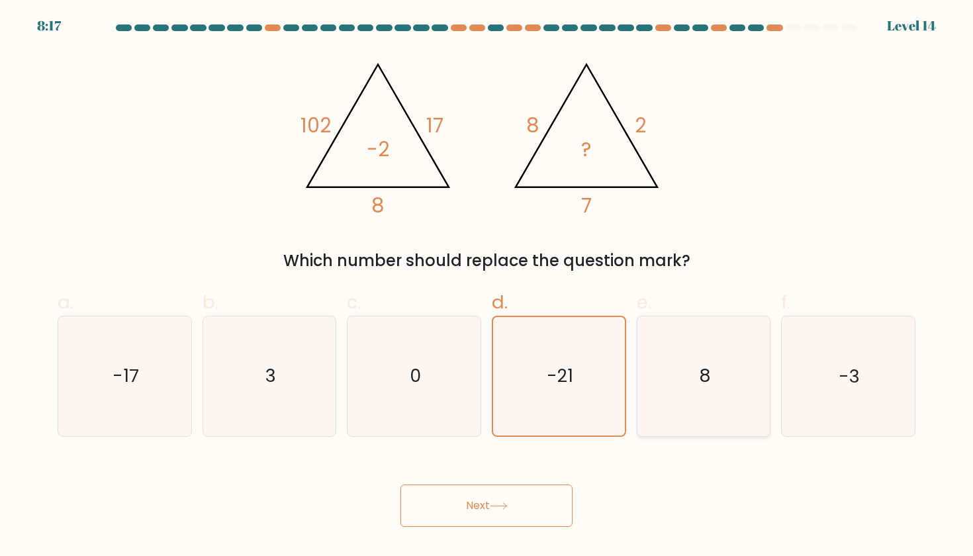
radio input "true"
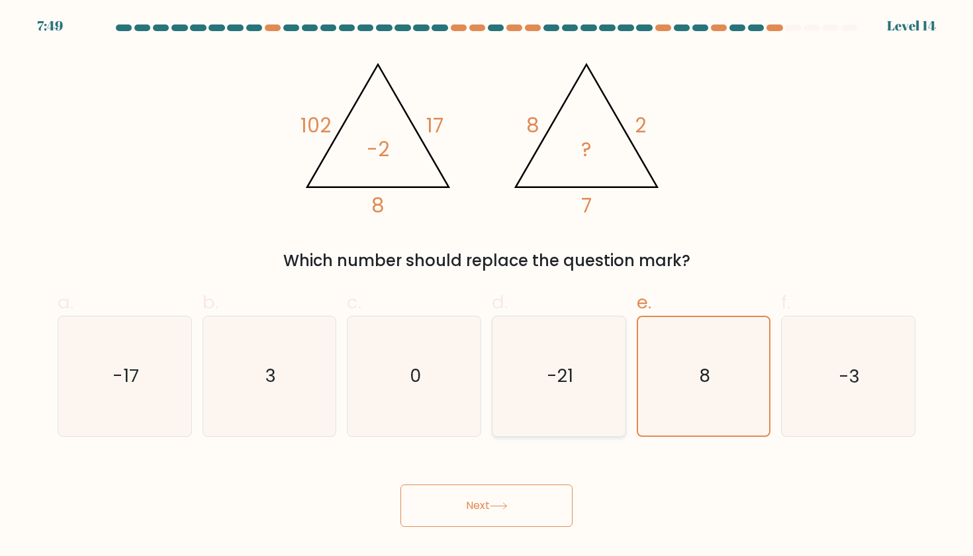
click at [531, 418] on icon "-21" at bounding box center [558, 375] width 119 height 119
click at [487, 286] on input "d. -21" at bounding box center [486, 282] width 1 height 9
radio input "true"
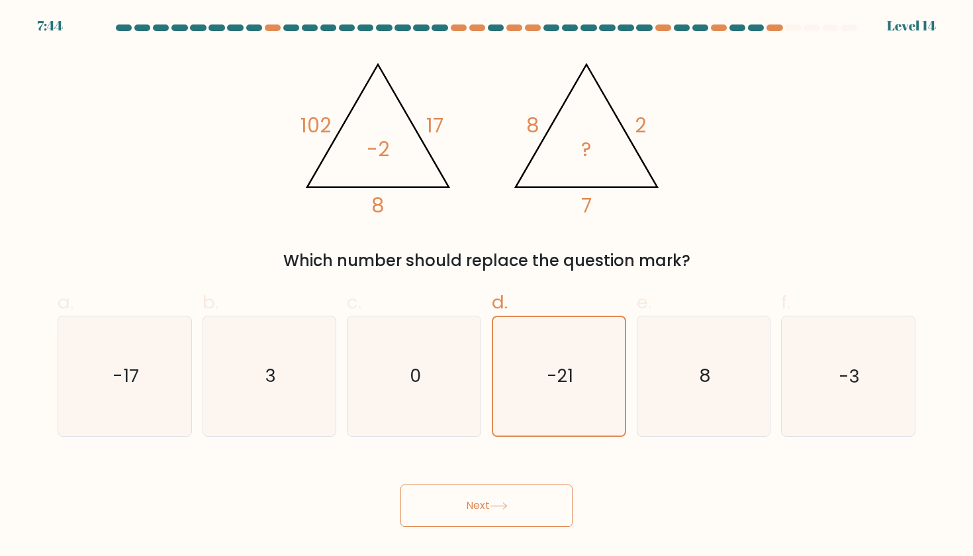
click at [531, 511] on button "Next" at bounding box center [486, 505] width 172 height 42
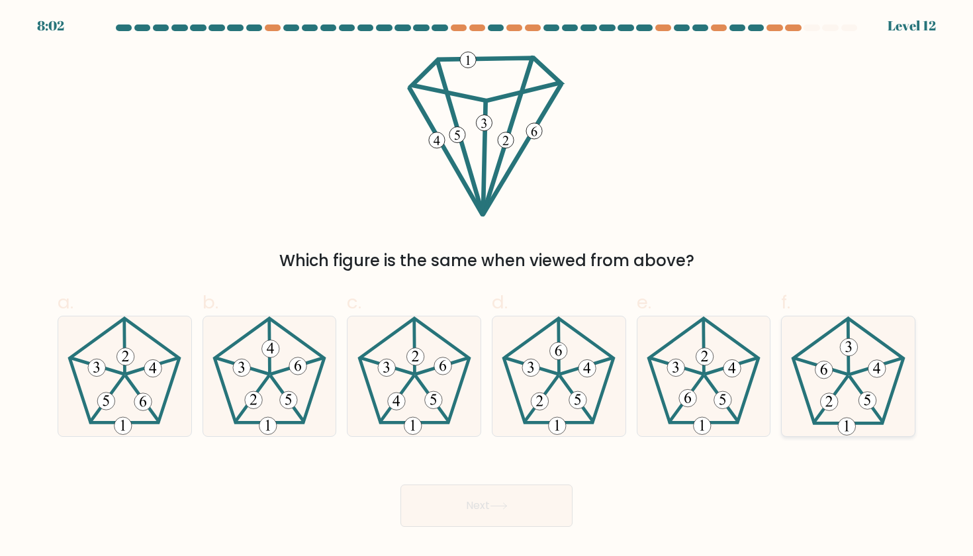
click at [844, 385] on icon at bounding box center [847, 375] width 119 height 119
click at [487, 286] on input "f." at bounding box center [486, 282] width 1 height 9
radio input "true"
click at [507, 507] on icon at bounding box center [499, 505] width 18 height 7
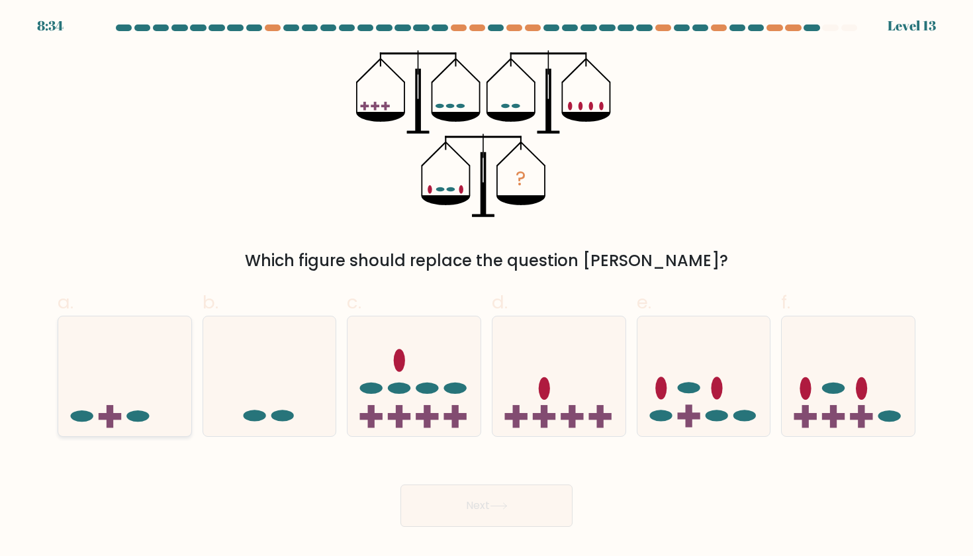
click at [167, 370] on icon at bounding box center [124, 376] width 133 height 110
click at [486, 286] on input "a." at bounding box center [486, 282] width 1 height 9
radio input "true"
click at [462, 501] on button "Next" at bounding box center [486, 505] width 172 height 42
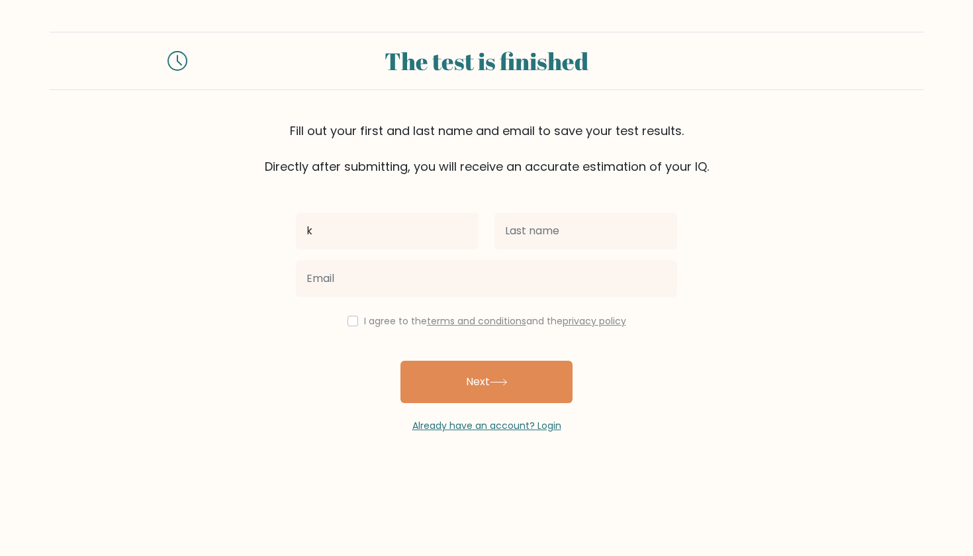
type input "k"
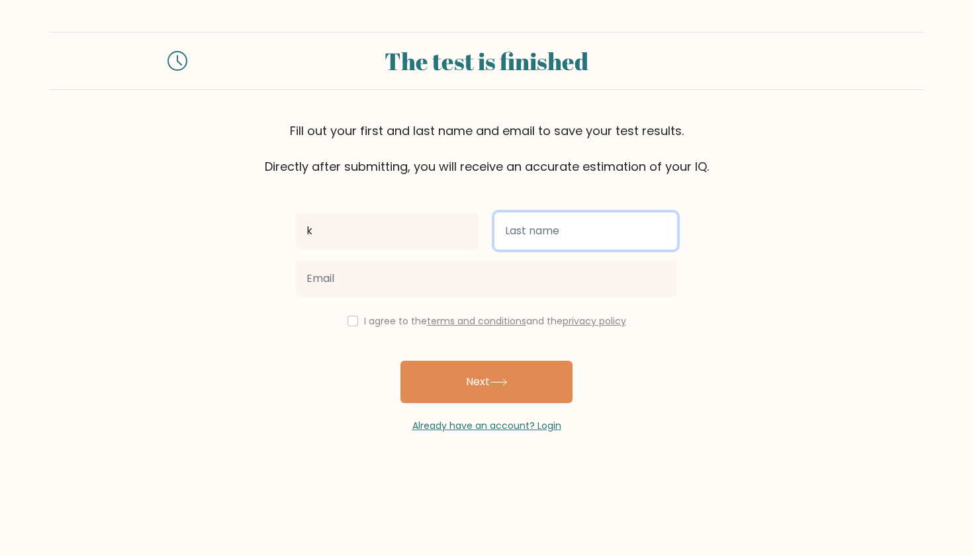
click at [609, 238] on input "text" at bounding box center [585, 230] width 183 height 37
type input "o"
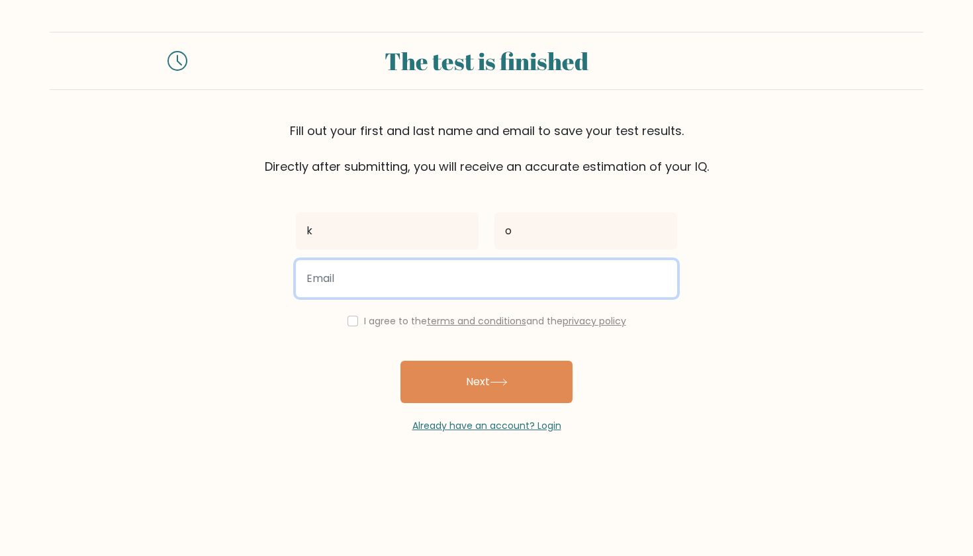
click at [609, 285] on input "email" at bounding box center [486, 278] width 381 height 37
type input "i"
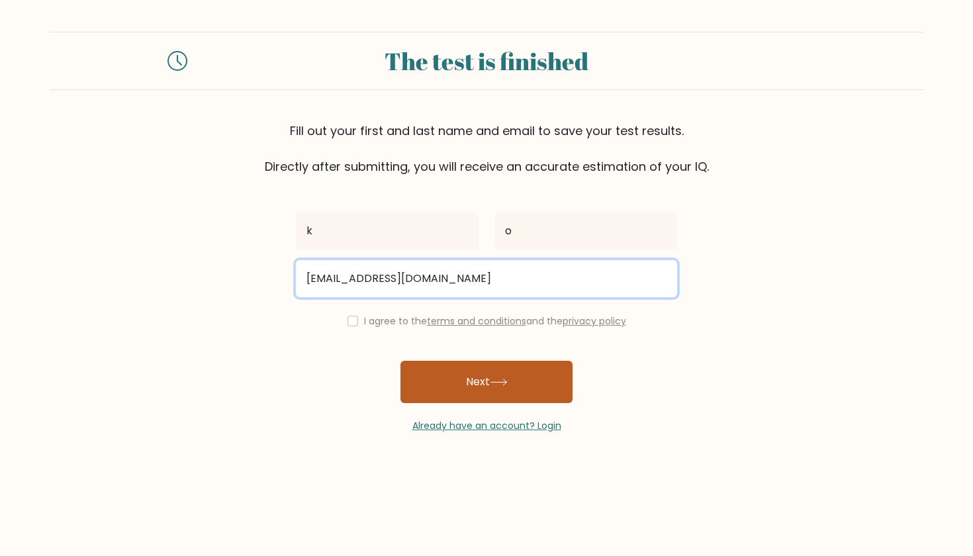
type input "leticia203625@gmail.com"
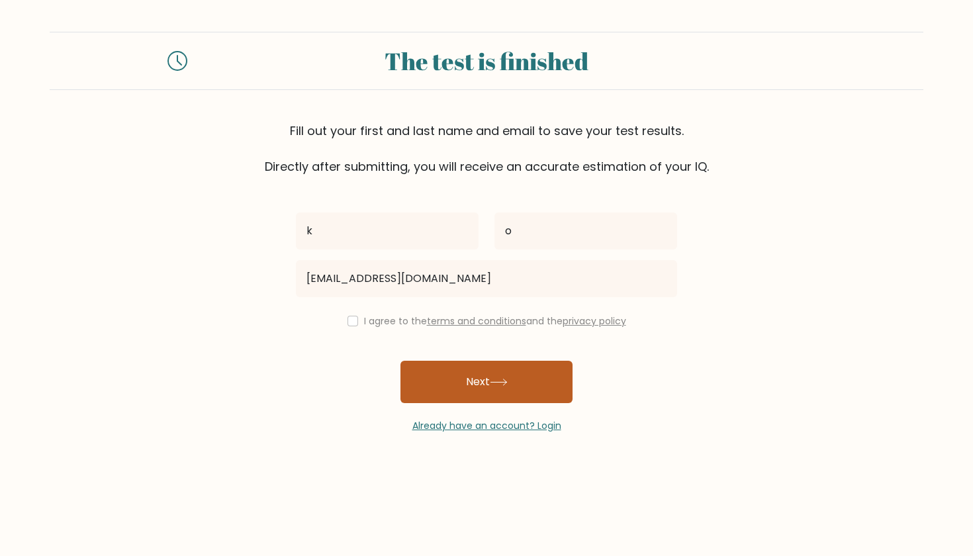
click at [538, 378] on button "Next" at bounding box center [486, 382] width 172 height 42
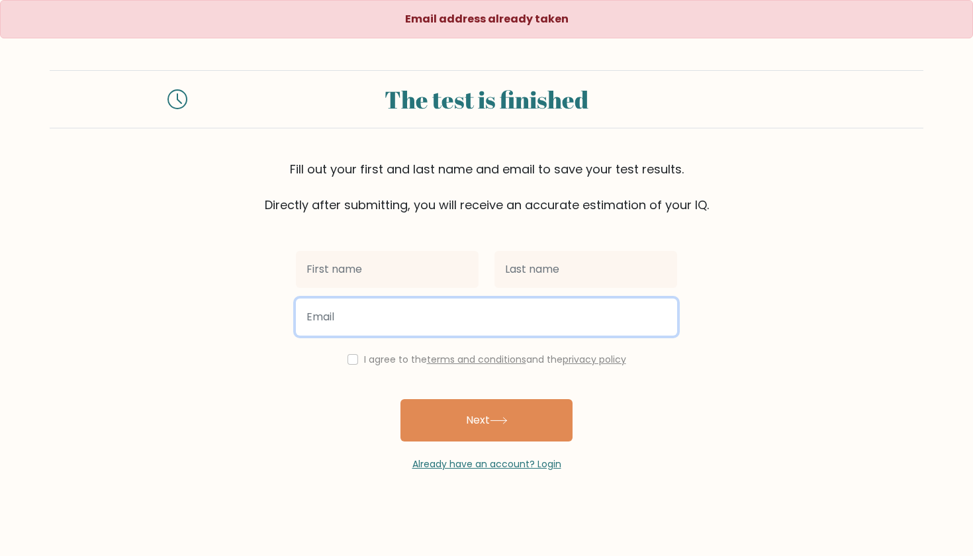
click at [521, 316] on input "email" at bounding box center [486, 316] width 381 height 37
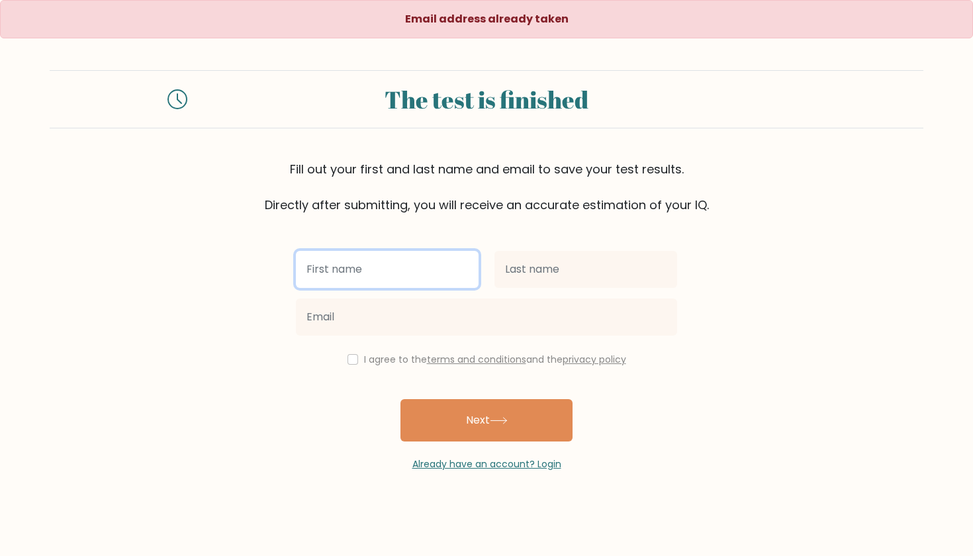
click at [416, 279] on input "text" at bounding box center [387, 269] width 183 height 37
type input "h"
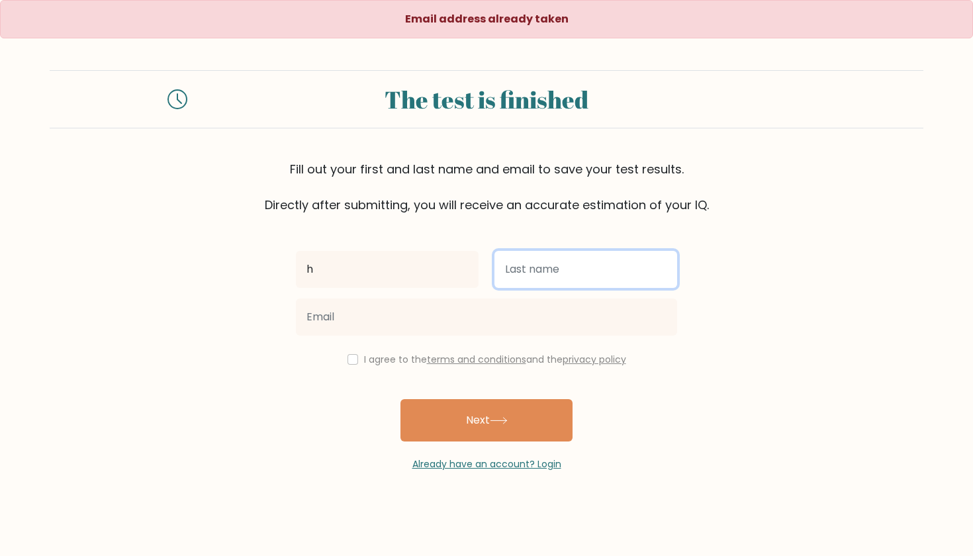
click at [531, 282] on input "text" at bounding box center [585, 269] width 183 height 37
type input "j"
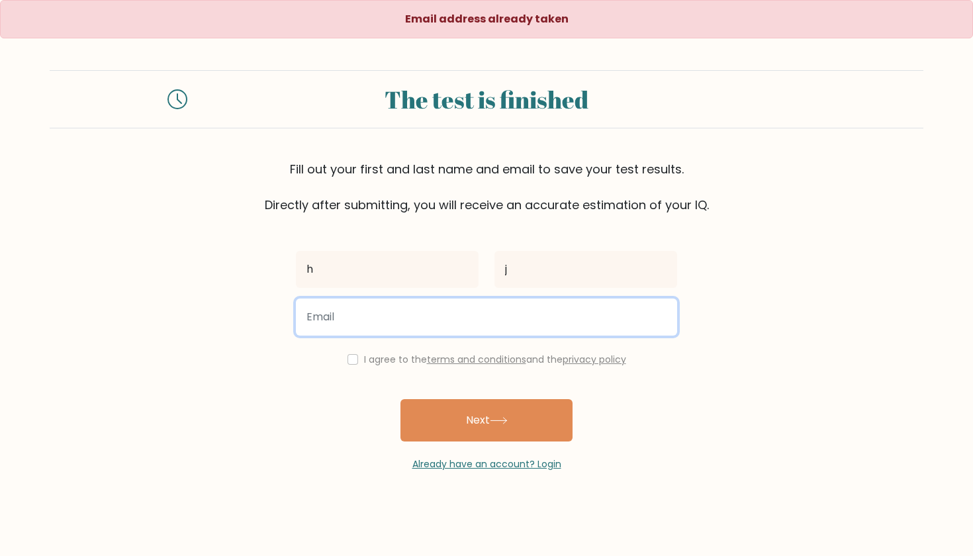
click at [510, 318] on input "email" at bounding box center [486, 316] width 381 height 37
type input "aiicitel.lyrehs 2gmail.com"
click at [486, 421] on button "Next" at bounding box center [486, 420] width 172 height 42
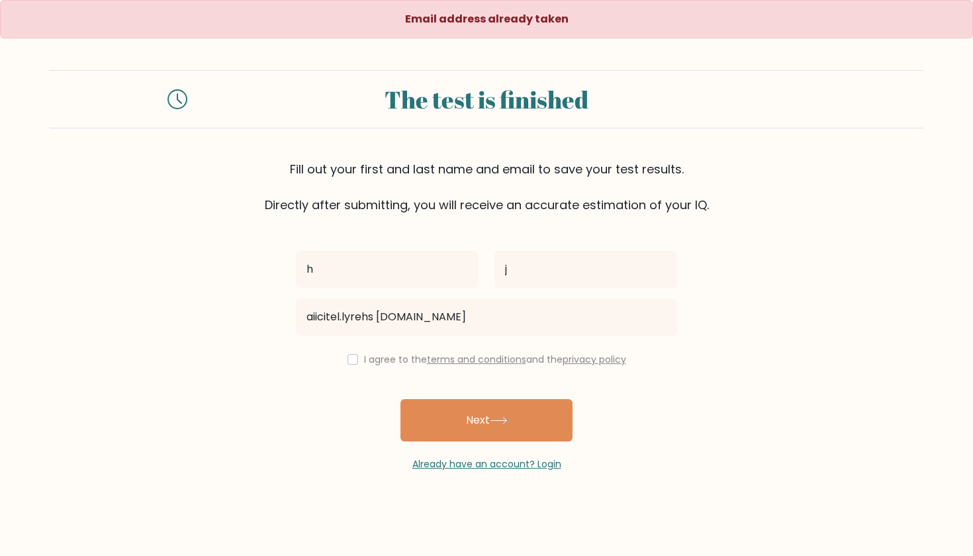
click at [349, 362] on input "checkbox" at bounding box center [352, 359] width 11 height 11
checkbox input "true"
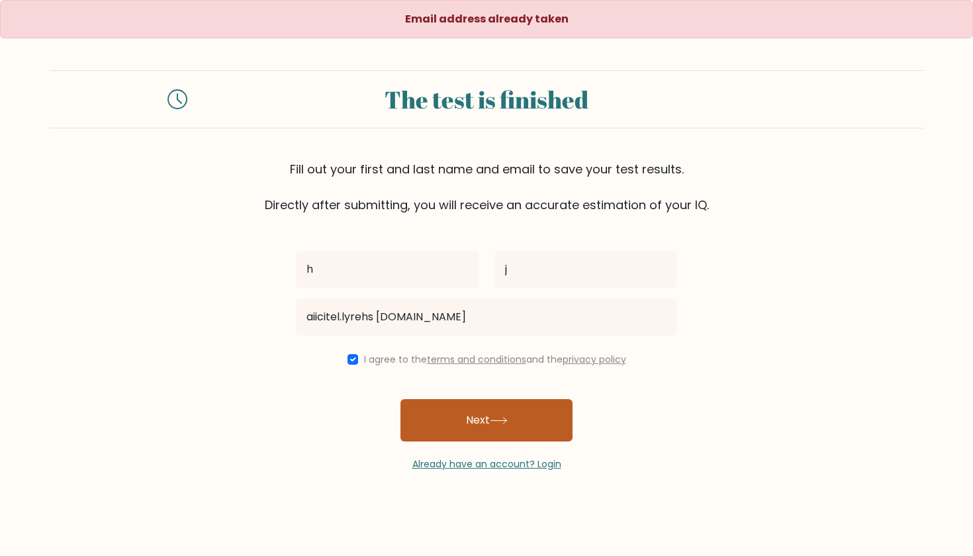
click at [460, 417] on button "Next" at bounding box center [486, 420] width 172 height 42
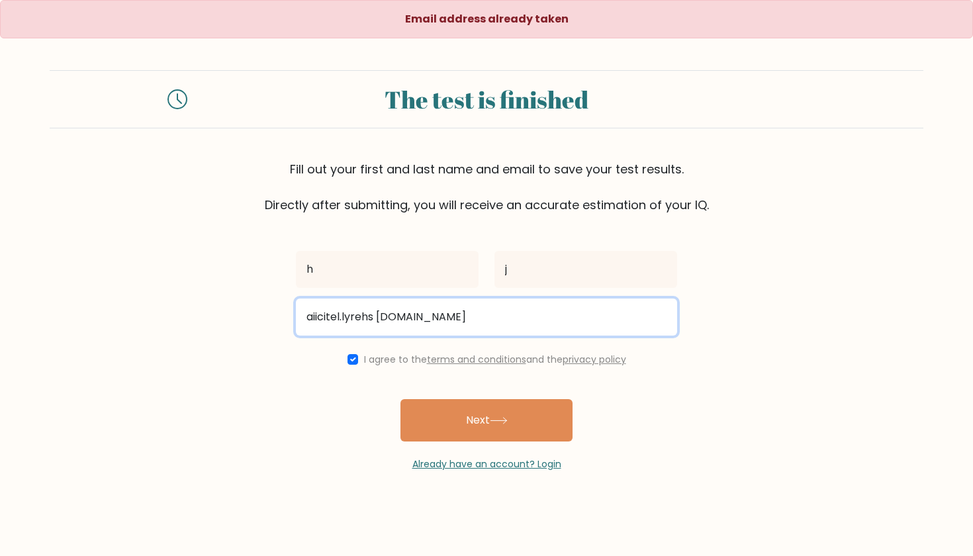
drag, startPoint x: 387, startPoint y: 319, endPoint x: 384, endPoint y: 343, distance: 24.6
click at [387, 319] on input "aiicitel.lyrehs 2gmail.com" at bounding box center [486, 316] width 381 height 37
type input "aiicitel.lyrehs@mail.com"
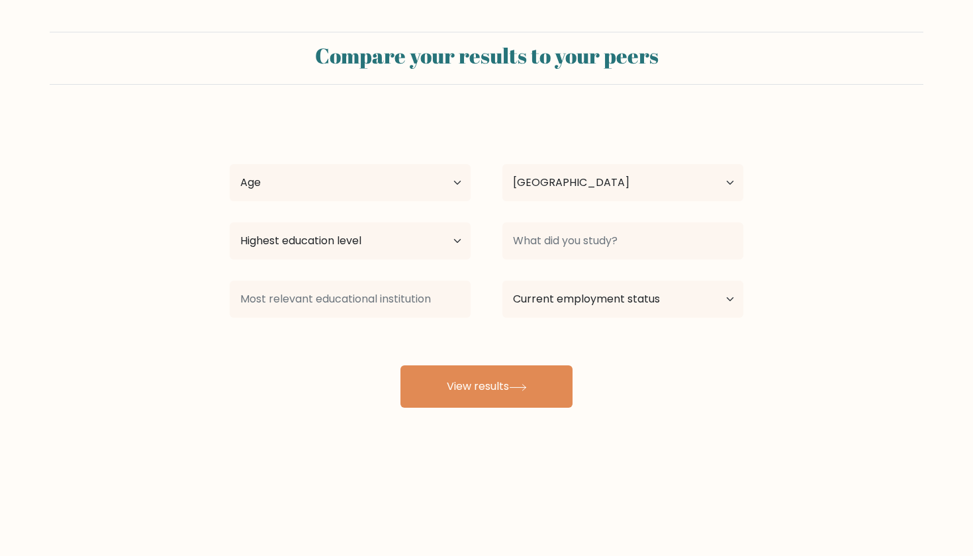
select select "ID"
click at [463, 466] on div "Compare your results to your peers h j Age Under [DEMOGRAPHIC_DATA] [DEMOGRAPHI…" at bounding box center [486, 251] width 973 height 502
click at [484, 320] on div at bounding box center [350, 299] width 273 height 48
click at [484, 318] on div at bounding box center [350, 299] width 273 height 48
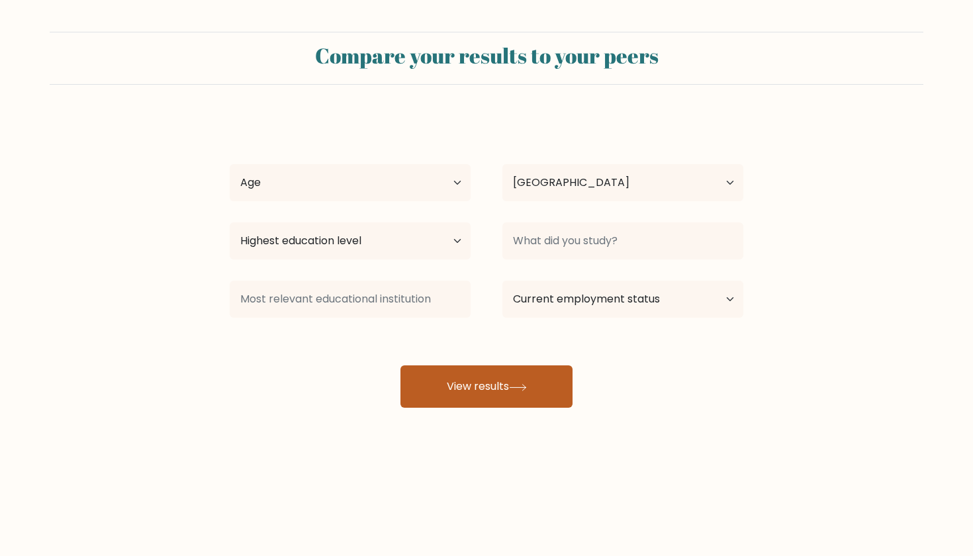
click at [496, 387] on button "View results" at bounding box center [486, 386] width 172 height 42
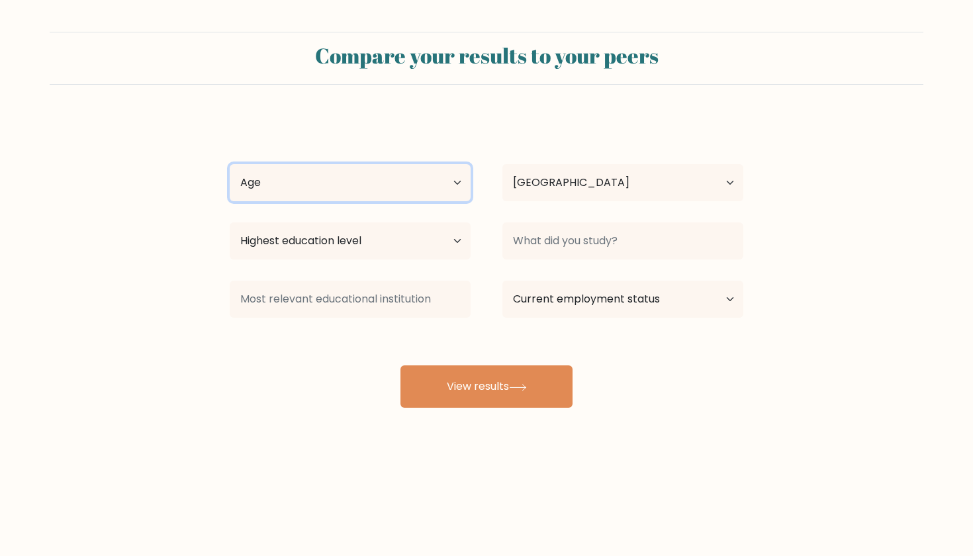
select select "25_34"
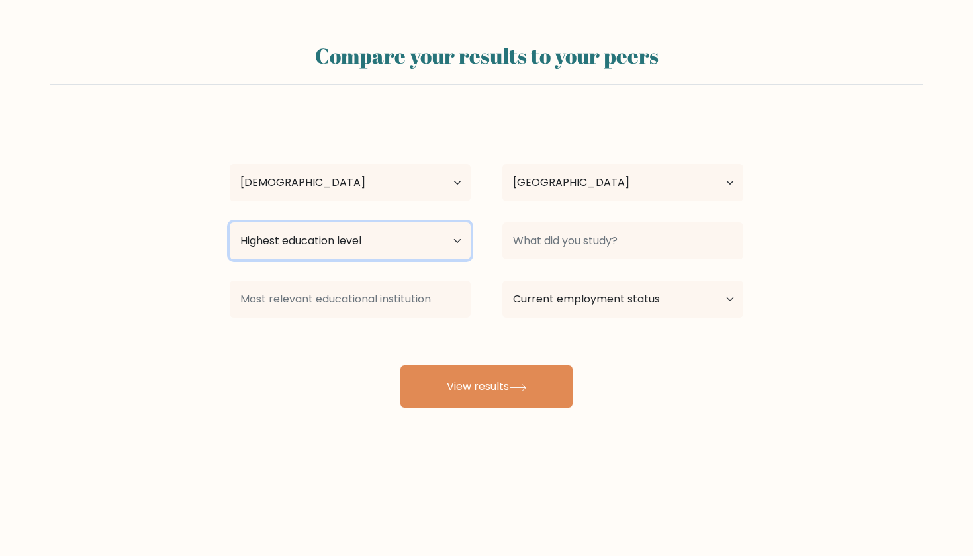
select select "bachelors_degree"
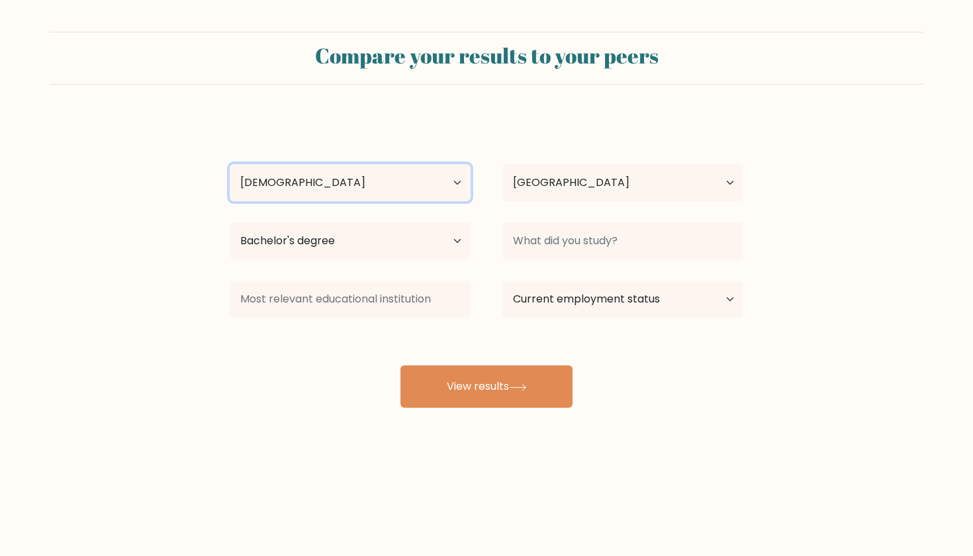
select select "18_24"
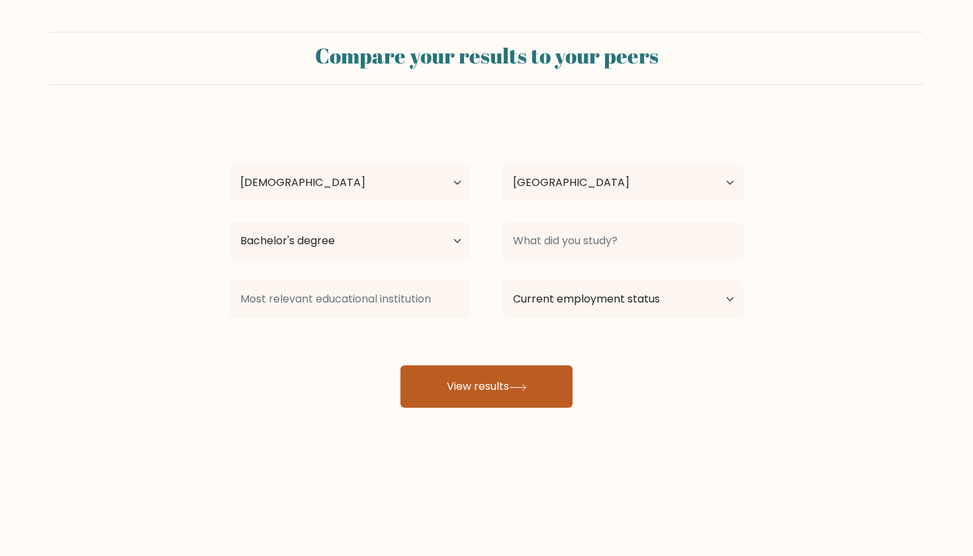
click at [497, 396] on button "View results" at bounding box center [486, 386] width 172 height 42
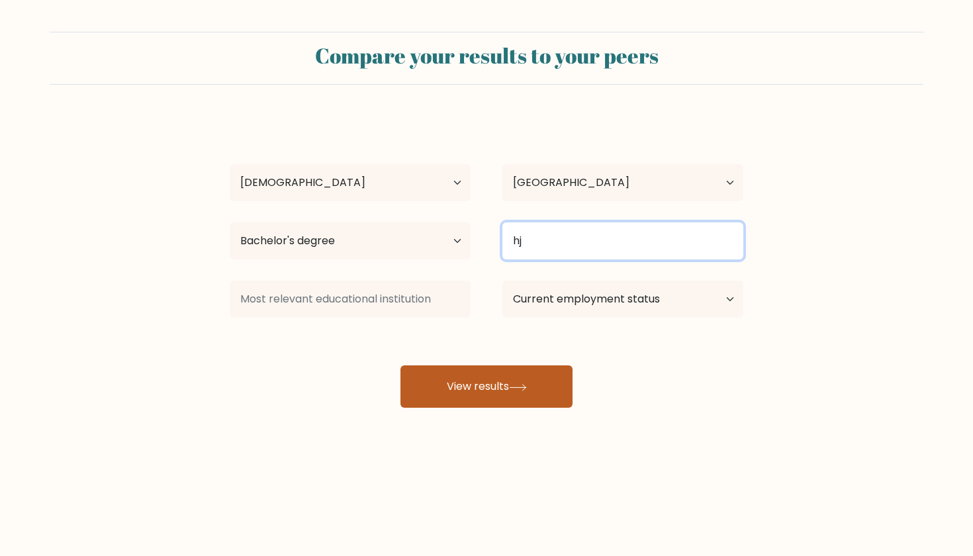
type input "hj"
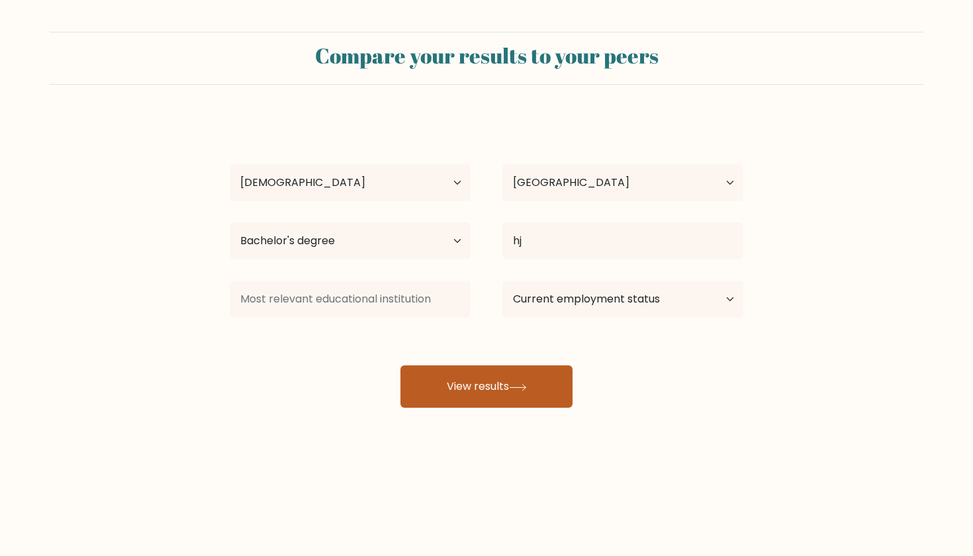
click at [541, 384] on button "View results" at bounding box center [486, 386] width 172 height 42
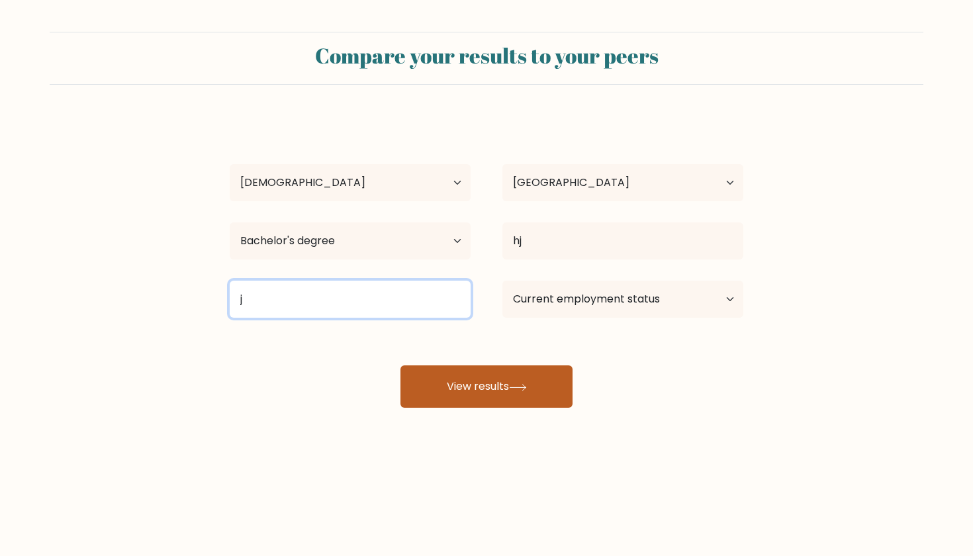
type input "j"
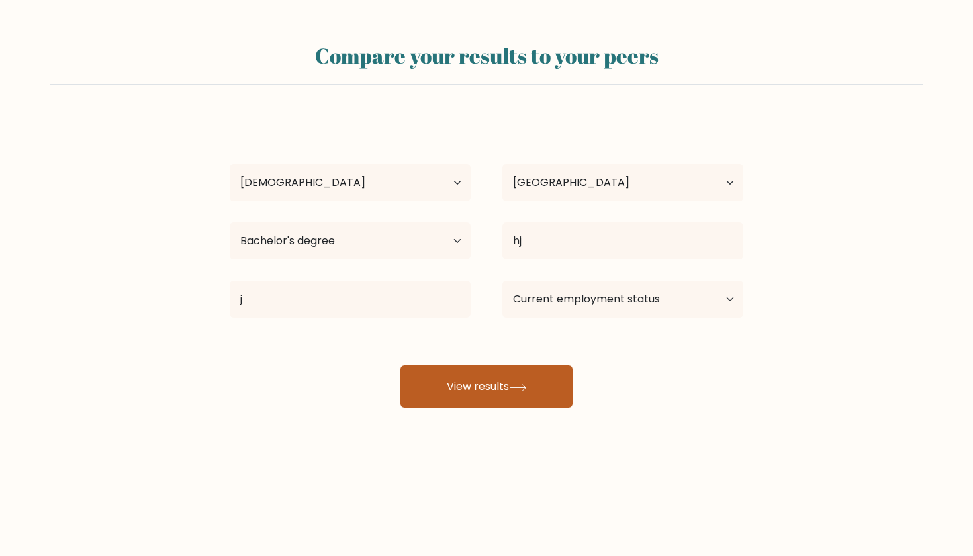
click at [502, 392] on button "View results" at bounding box center [486, 386] width 172 height 42
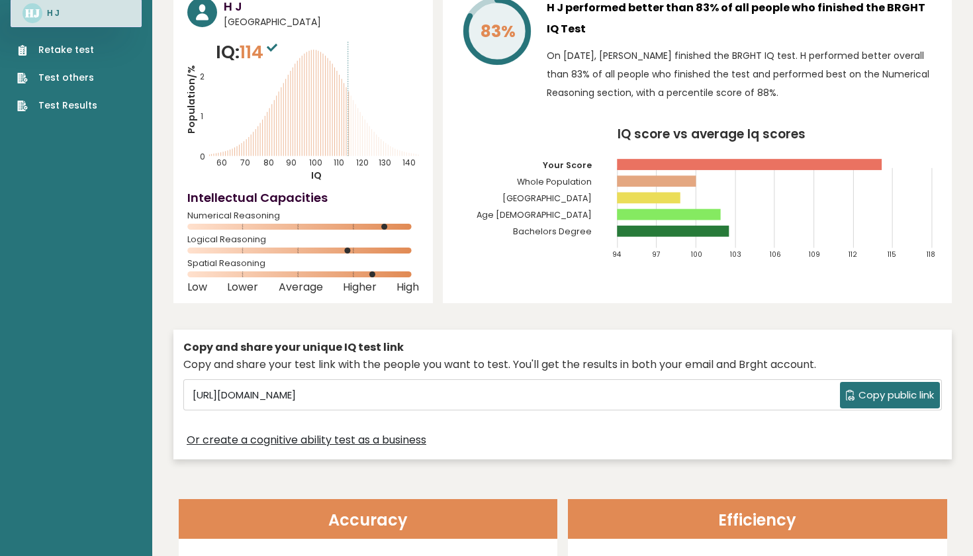
scroll to position [70, 0]
